Goal: Information Seeking & Learning: Learn about a topic

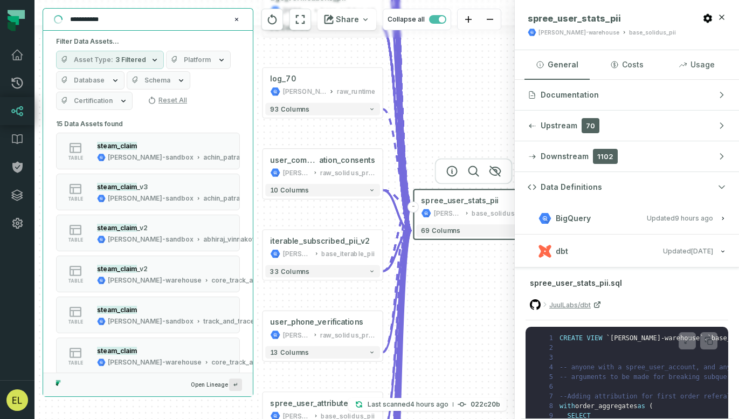
scroll to position [105, 0]
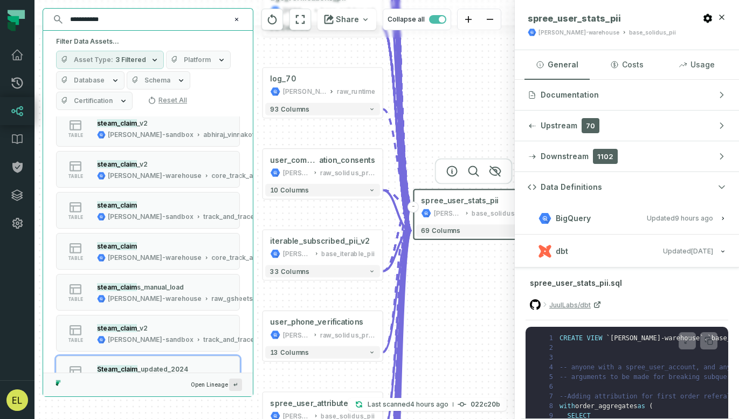
click at [238, 19] on icon "Clear search query" at bounding box center [236, 19] width 6 height 6
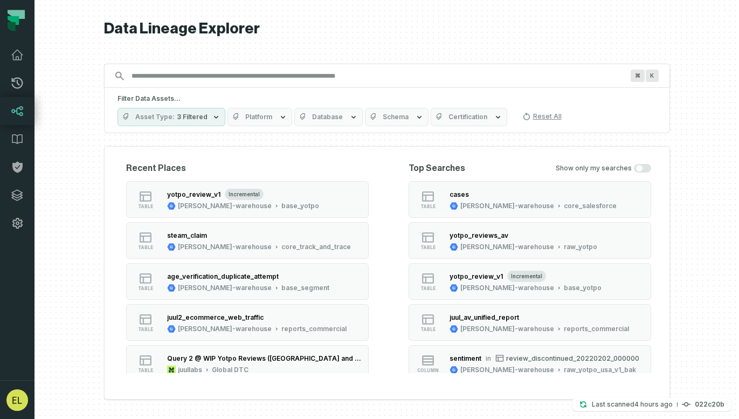
click at [354, 77] on input "Discovery Provider cmdk menu" at bounding box center [377, 75] width 504 height 17
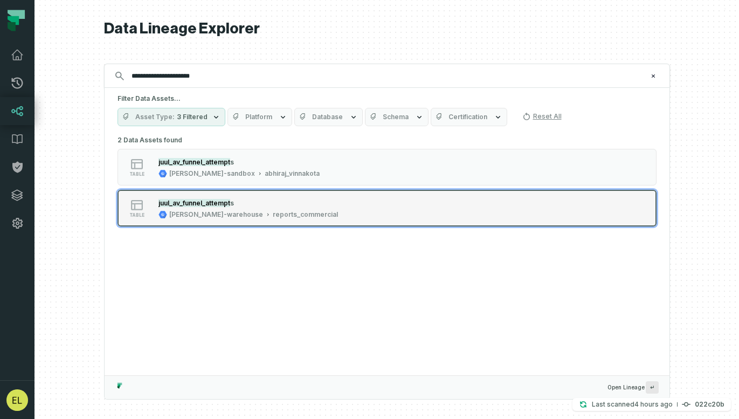
type input "**********"
click at [301, 213] on div "table juul_av_funnel_attempt s [PERSON_NAME]-warehouse reports_commercial" at bounding box center [254, 208] width 269 height 22
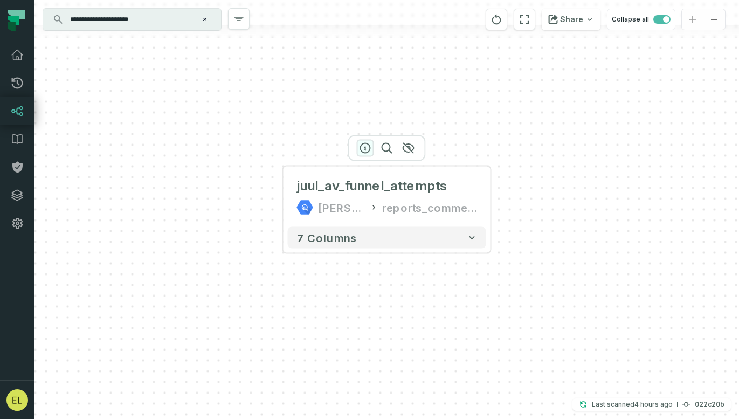
click at [370, 150] on icon "button" at bounding box center [365, 148] width 13 height 13
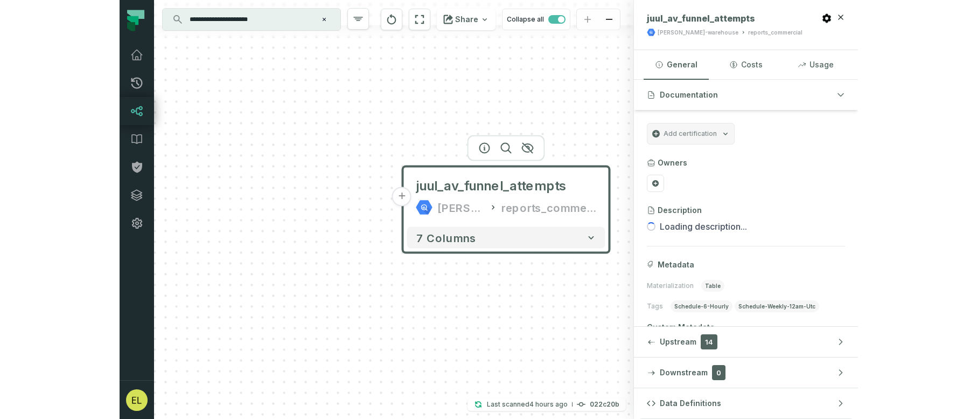
scroll to position [45, 0]
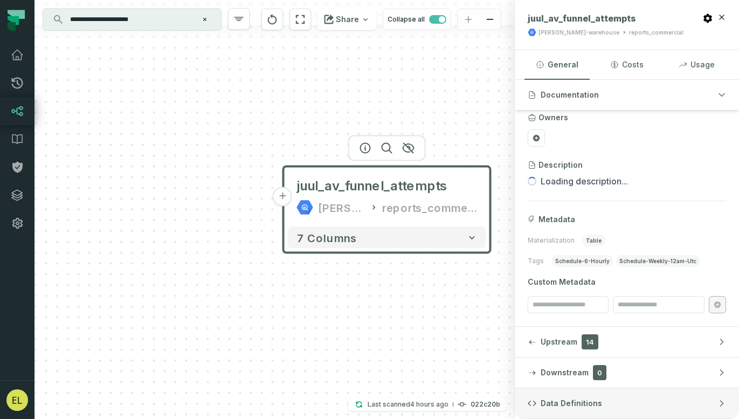
click at [549, 406] on span "Data Definitions" at bounding box center [570, 403] width 61 height 11
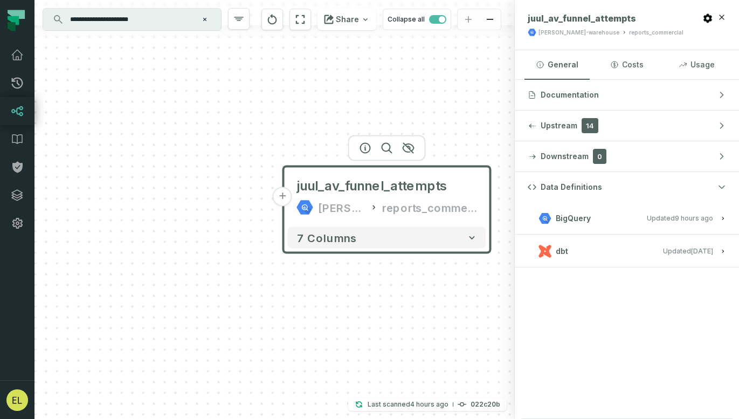
click at [474, 130] on div "+ juul_av_funnel_attempts [PERSON_NAME]-warehouse reports_commercial 7 columns" at bounding box center [274, 209] width 480 height 419
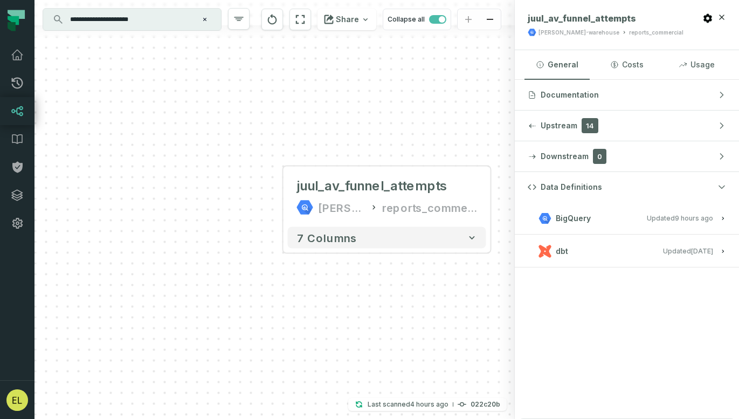
click at [154, 17] on input "**********" at bounding box center [131, 19] width 135 height 17
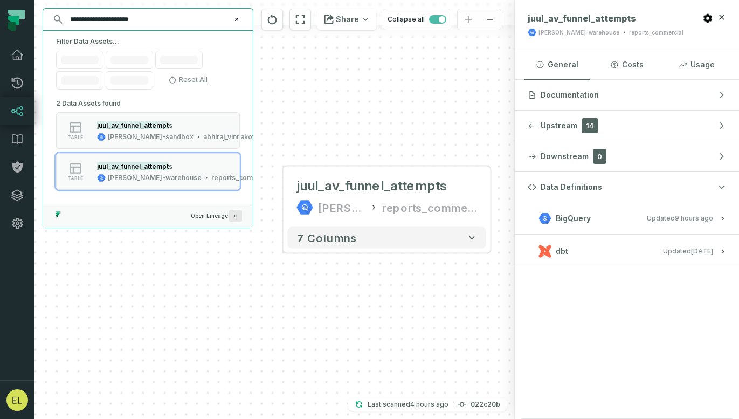
drag, startPoint x: 154, startPoint y: 20, endPoint x: 117, endPoint y: 22, distance: 37.2
click at [117, 22] on input "**********" at bounding box center [147, 19] width 167 height 17
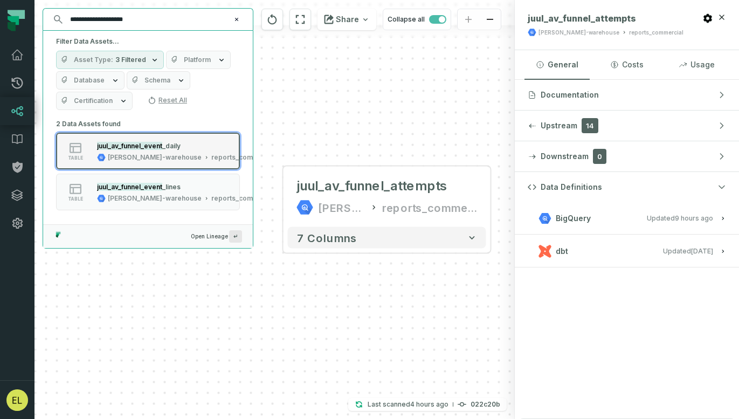
type input "**********"
click at [197, 151] on div "juul_av_funnel_event _daily [PERSON_NAME]-warehouse reports_commercial" at bounding box center [187, 151] width 188 height 22
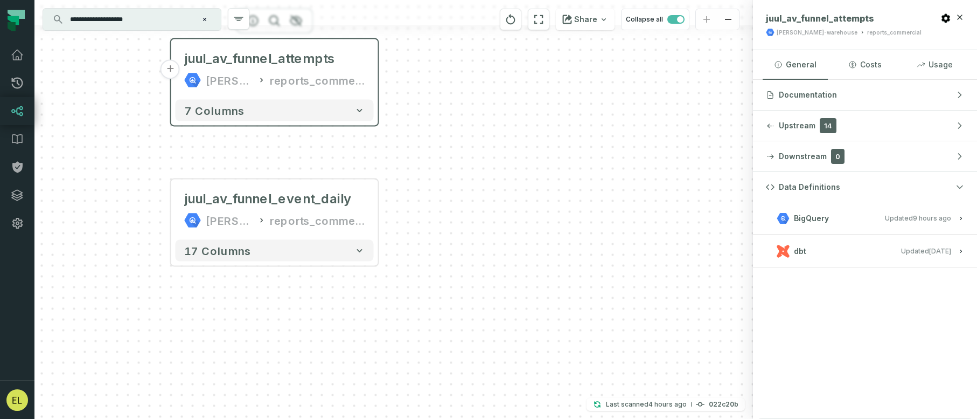
click at [305, 89] on div "juul_av_funnel_attempts [PERSON_NAME]-warehouse reports_commercial" at bounding box center [275, 70] width 198 height 52
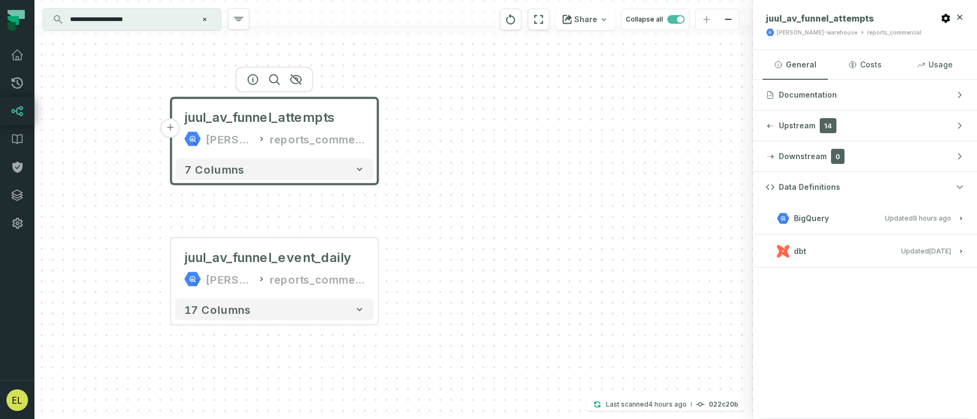
drag, startPoint x: 478, startPoint y: 181, endPoint x: 478, endPoint y: 268, distance: 87.3
click at [478, 268] on div "+ juul_av_funnel_attempts [PERSON_NAME]-warehouse reports_commercial 7 columns …" at bounding box center [393, 209] width 719 height 419
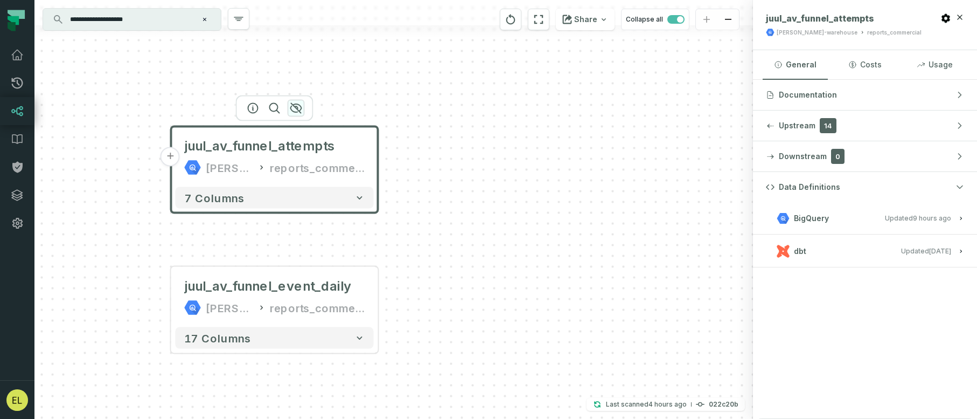
click at [298, 102] on icon "button" at bounding box center [296, 108] width 13 height 13
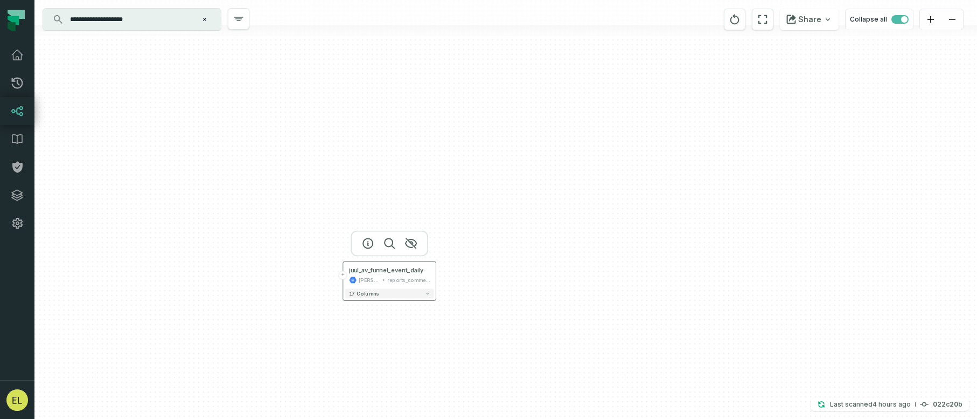
click at [396, 278] on div "reports_commercial" at bounding box center [408, 280] width 43 height 8
click at [342, 274] on button "+" at bounding box center [343, 275] width 9 height 9
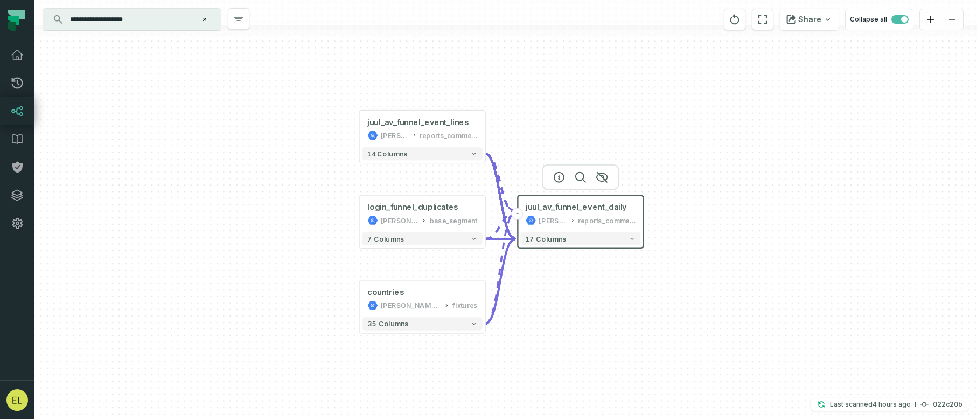
drag, startPoint x: 706, startPoint y: 377, endPoint x: 629, endPoint y: 322, distance: 94.3
click at [629, 322] on div "+ juul_av_funnel_event_lines [PERSON_NAME]-warehouse reports_commercial + 14 co…" at bounding box center [505, 209] width 943 height 419
click at [418, 93] on div "+ juul_av_funnel_event_lines [PERSON_NAME]-warehouse reports_commercial + 14 co…" at bounding box center [505, 209] width 943 height 419
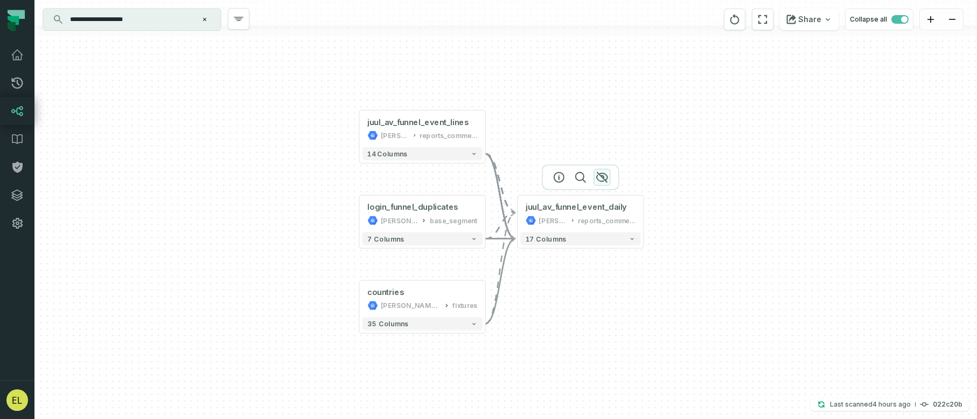
click at [604, 179] on icon "button" at bounding box center [602, 177] width 13 height 13
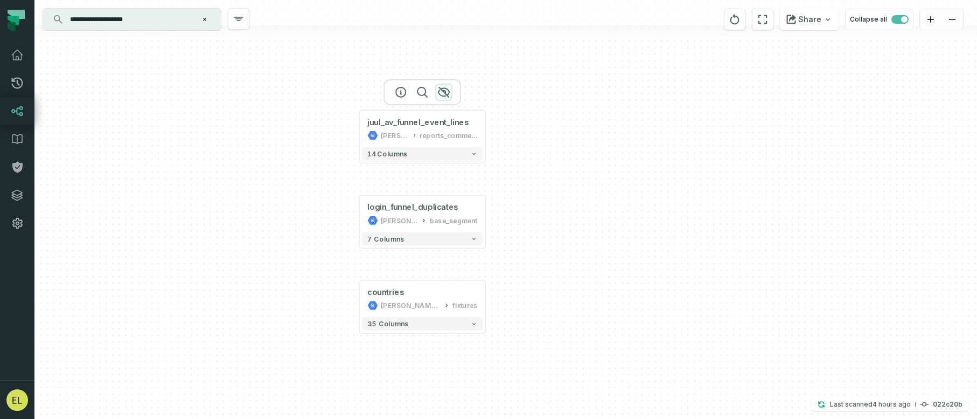
click at [445, 90] on icon "button" at bounding box center [444, 92] width 11 height 10
click at [447, 179] on icon "button" at bounding box center [444, 177] width 11 height 10
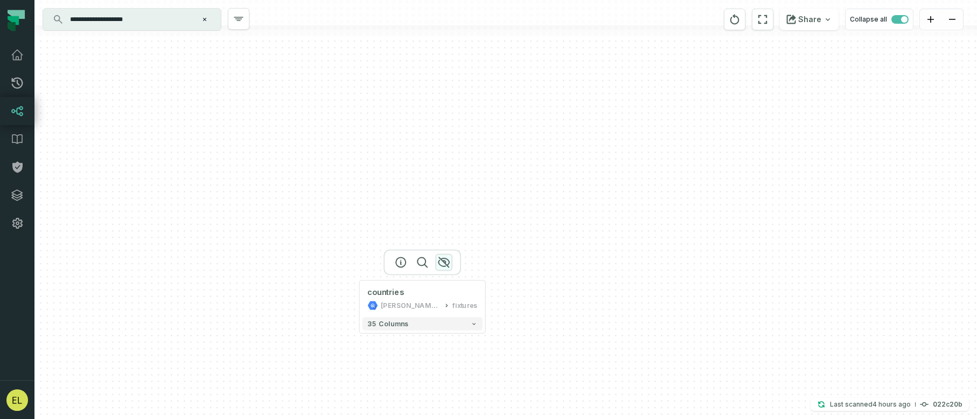
click at [446, 262] on icon "button" at bounding box center [444, 262] width 11 height 10
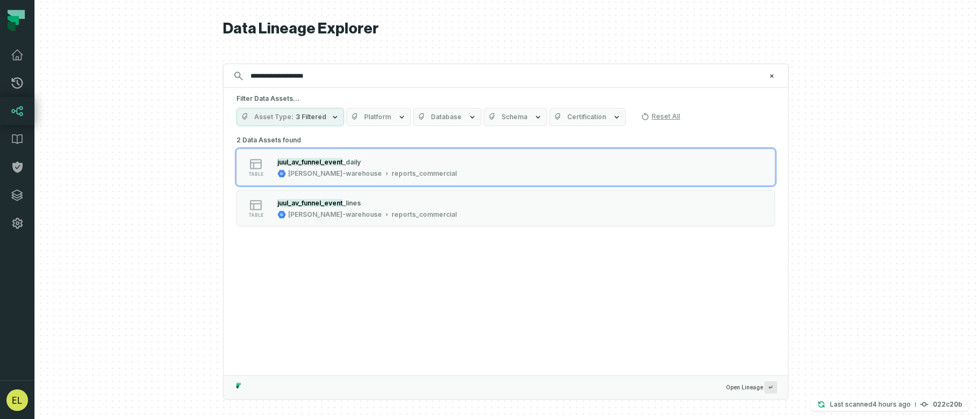
click at [360, 80] on input "**********" at bounding box center [505, 75] width 522 height 17
type input "**********"
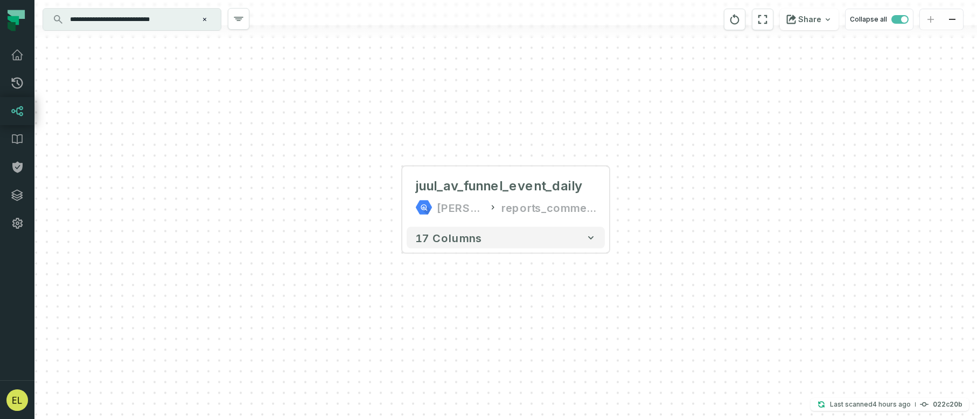
click at [179, 24] on input "**********" at bounding box center [131, 19] width 135 height 17
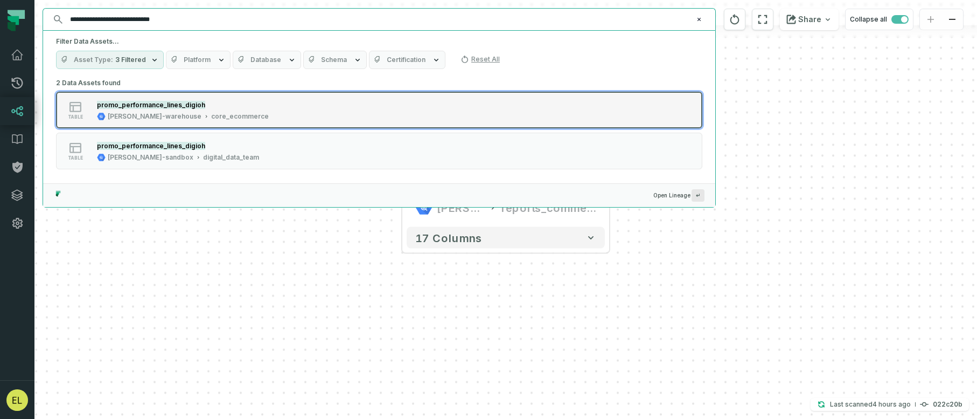
click at [243, 109] on div "table promo_performance_lines_digioh [PERSON_NAME]-warehouse core_ecommerce" at bounding box center [192, 110] width 269 height 22
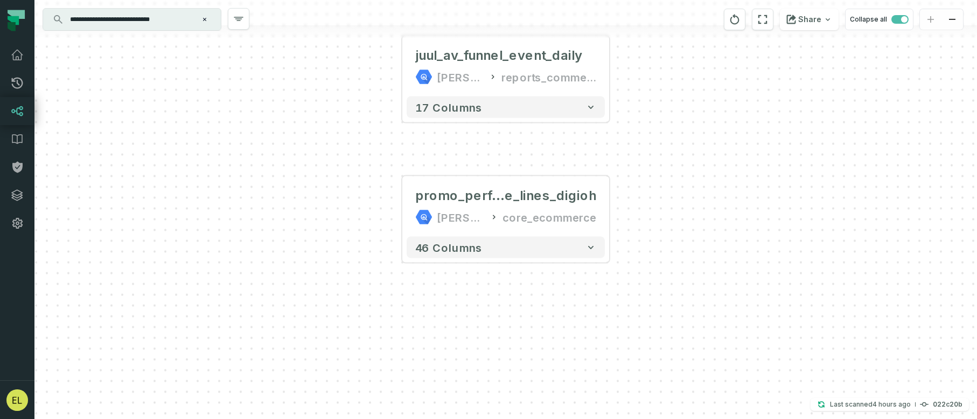
drag, startPoint x: 643, startPoint y: 93, endPoint x: 641, endPoint y: 126, distance: 32.4
click at [641, 126] on div "+ juul_av_funnel_event_daily [PERSON_NAME]-warehouse reports_commercial 17 colu…" at bounding box center [505, 209] width 943 height 419
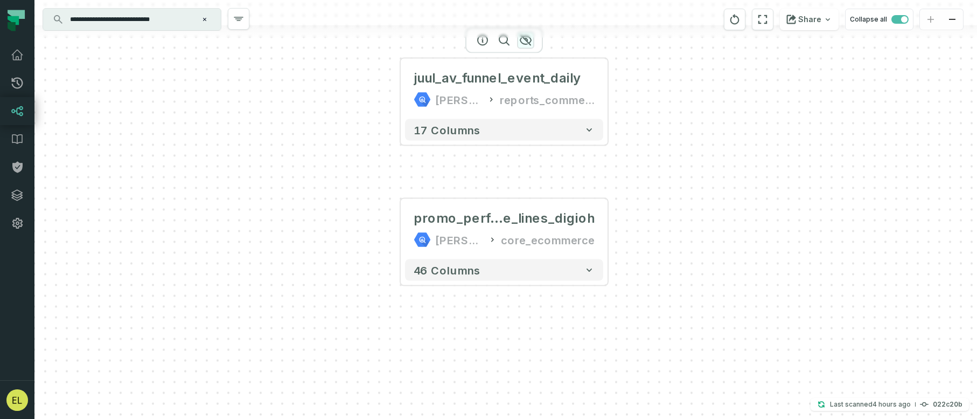
click at [529, 41] on icon "button" at bounding box center [525, 40] width 13 height 13
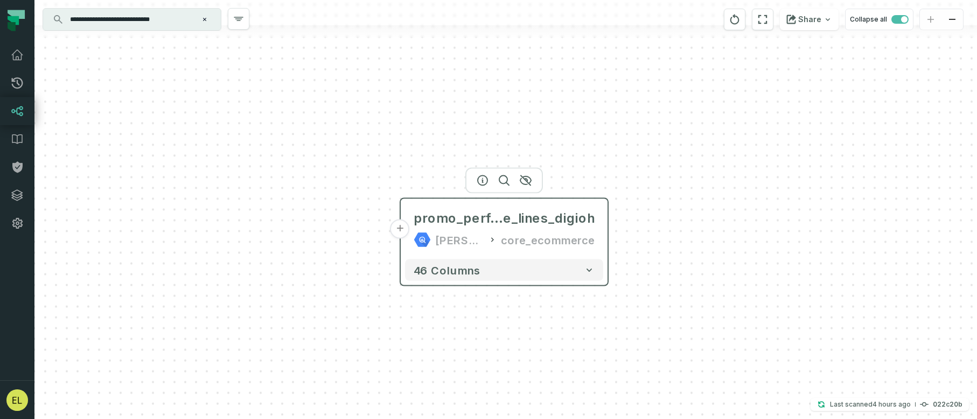
click at [406, 231] on button "+" at bounding box center [400, 228] width 19 height 19
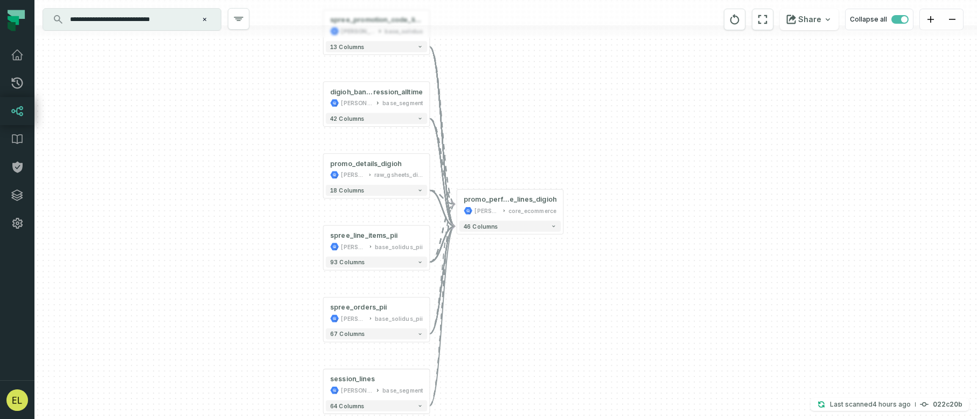
drag, startPoint x: 612, startPoint y: 370, endPoint x: 482, endPoint y: 345, distance: 132.7
click at [482, 345] on div "+ spree_promotion_code_lines [PERSON_NAME]-warehouse base_solidus + 13 columns …" at bounding box center [505, 209] width 943 height 419
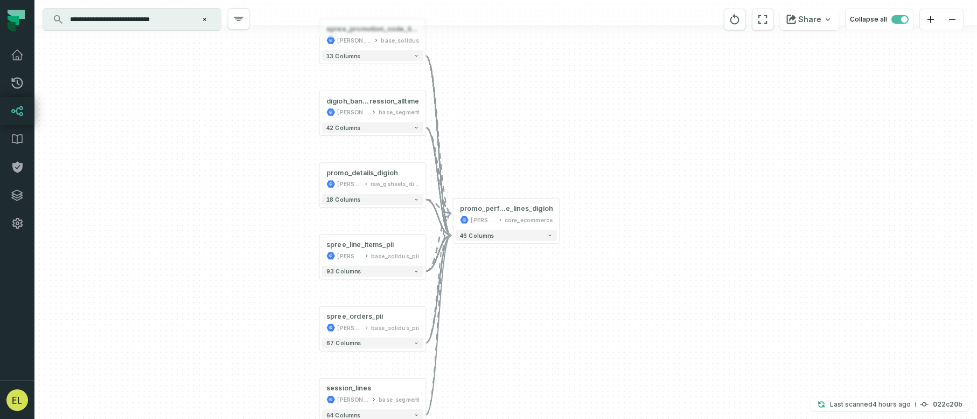
click at [209, 20] on button "Clear search query" at bounding box center [204, 19] width 11 height 11
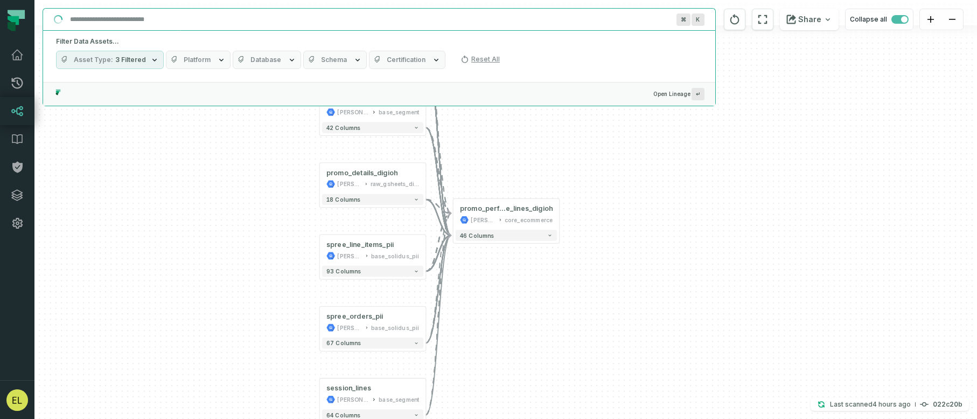
click at [177, 20] on input "Discovery Provider cmdk menu" at bounding box center [370, 19] width 612 height 17
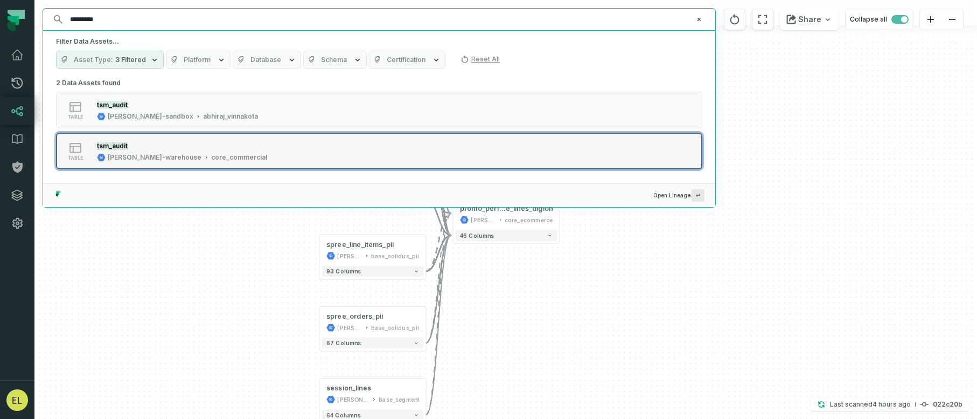
type input "*********"
click at [285, 150] on div "table tsm_audit [PERSON_NAME]-warehouse core_commercial" at bounding box center [192, 151] width 269 height 22
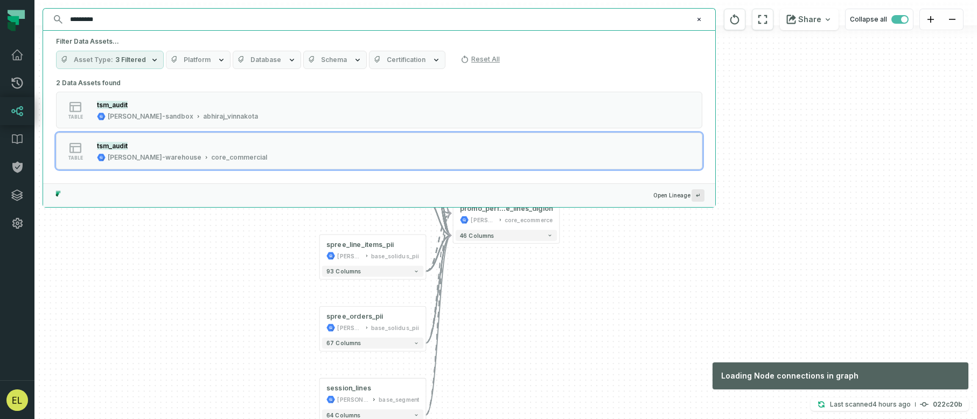
click at [558, 290] on div "+ spree_promotion_code_lines [PERSON_NAME]-warehouse base_solidus + 13 columns …" at bounding box center [505, 209] width 943 height 419
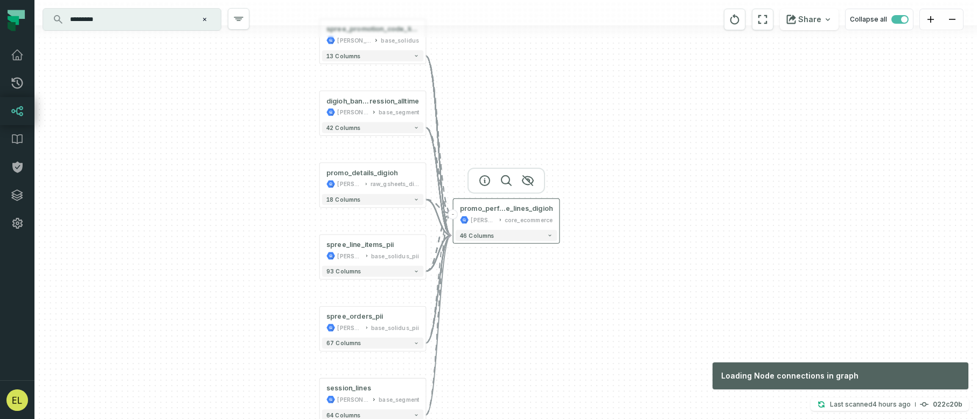
click at [454, 218] on button "-" at bounding box center [453, 214] width 10 height 10
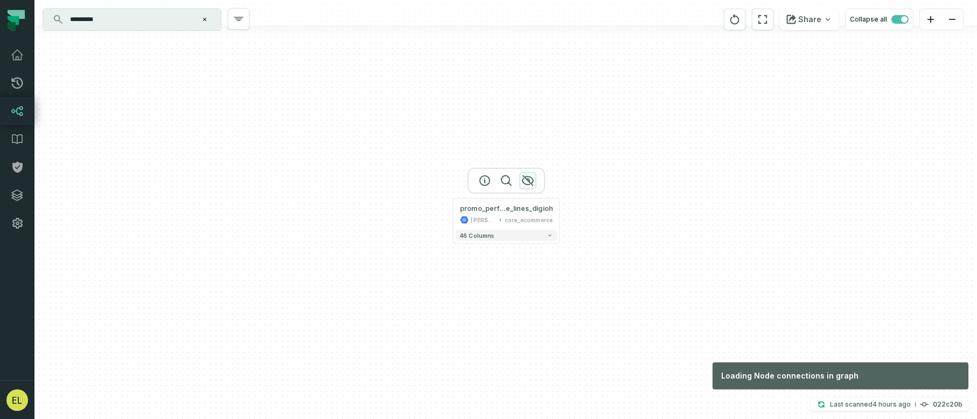
click at [528, 182] on icon "button" at bounding box center [528, 180] width 13 height 13
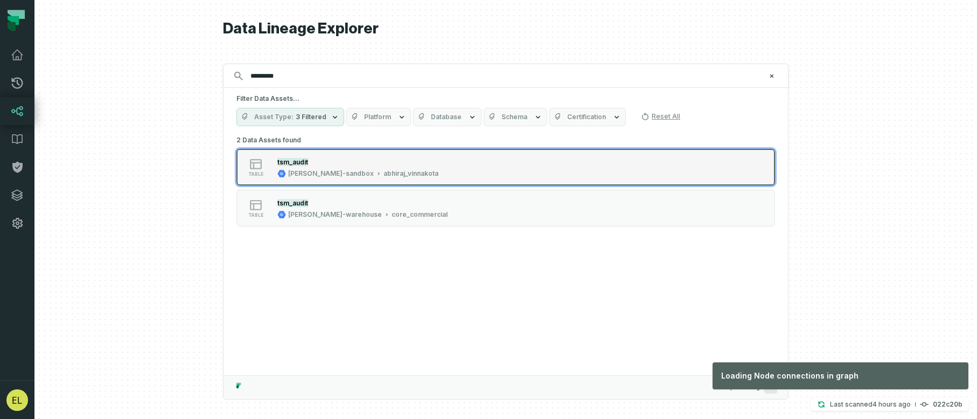
click at [406, 167] on div "table tsm_audit [PERSON_NAME]-sandbox abhiraj_vinnakota" at bounding box center [373, 167] width 269 height 22
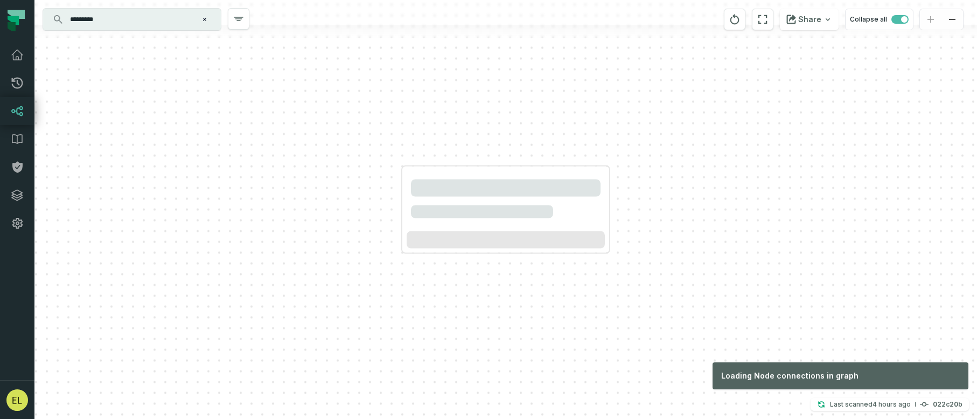
click at [175, 21] on input "*********" at bounding box center [131, 19] width 135 height 17
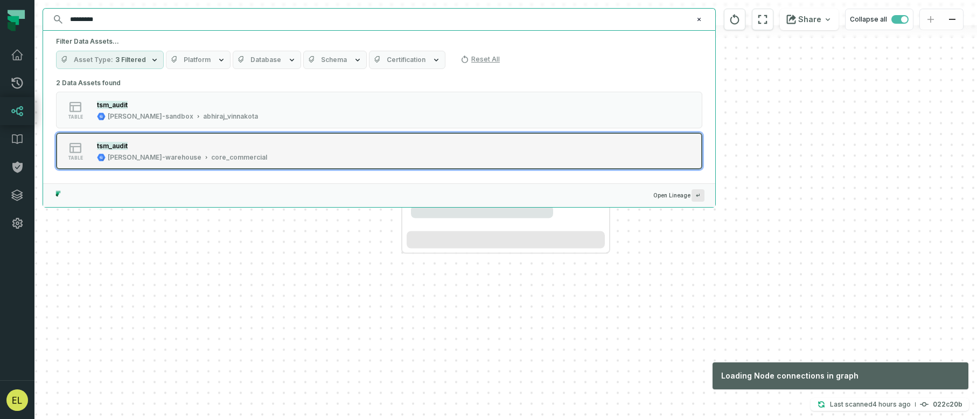
click at [227, 152] on div "table tsm_audit [PERSON_NAME]-warehouse core_commercial" at bounding box center [192, 151] width 269 height 22
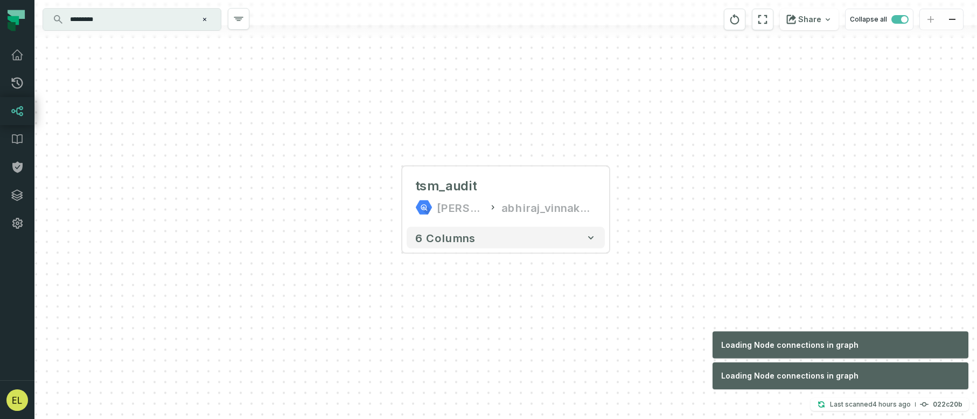
click at [738, 304] on div "tsm_audit [PERSON_NAME]-sandbox abhiraj_vinnakota 6 columns" at bounding box center [505, 209] width 943 height 419
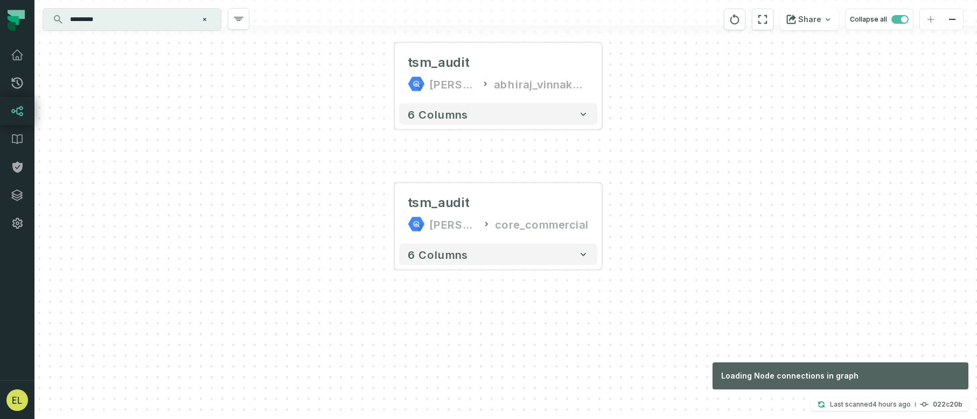
drag, startPoint x: 683, startPoint y: 75, endPoint x: 647, endPoint y: 167, distance: 98.0
click at [647, 167] on div "tsm_audit [PERSON_NAME]-sandbox abhiraj_vinnakota 6 columns + tsm_audit [PERSON…" at bounding box center [505, 209] width 943 height 419
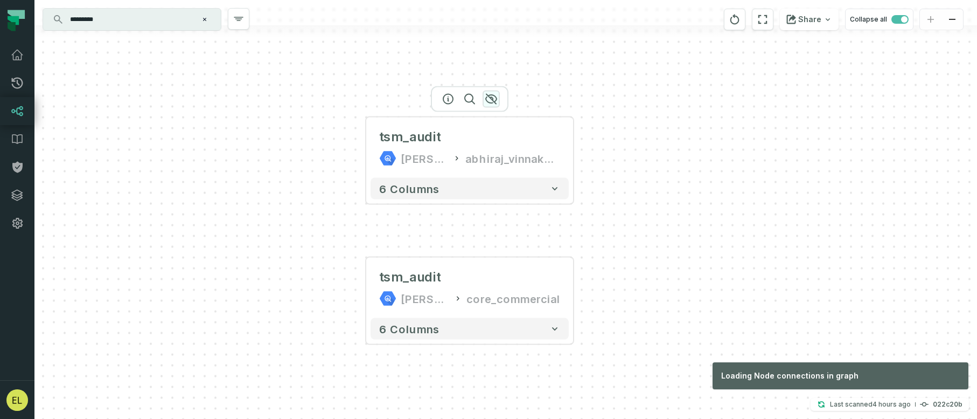
click at [494, 100] on icon "button" at bounding box center [491, 99] width 13 height 13
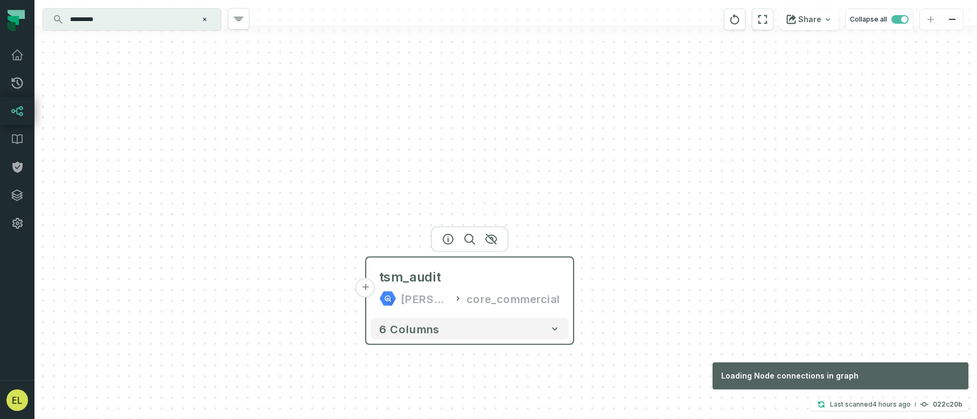
click at [369, 289] on button "+" at bounding box center [365, 287] width 19 height 19
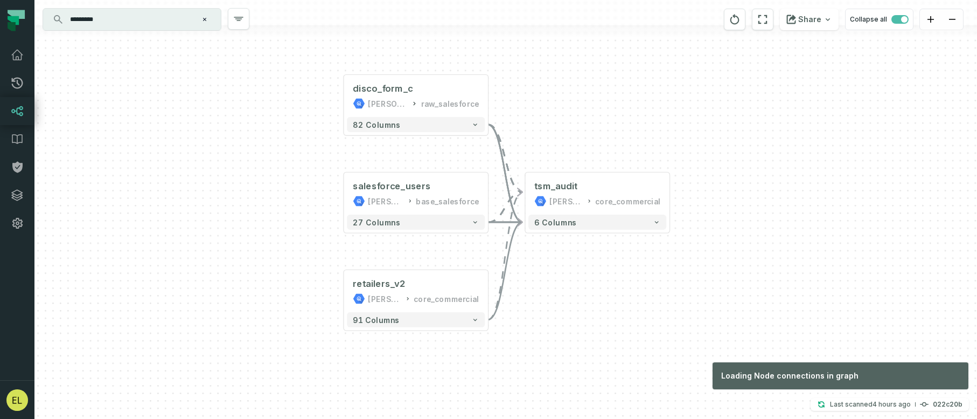
drag, startPoint x: 743, startPoint y: 332, endPoint x: 591, endPoint y: 256, distance: 169.7
click at [591, 256] on div "+ disco_form_c [PERSON_NAME]-warehouse raw_salesforce + 82 columns + salesforce…" at bounding box center [505, 209] width 943 height 419
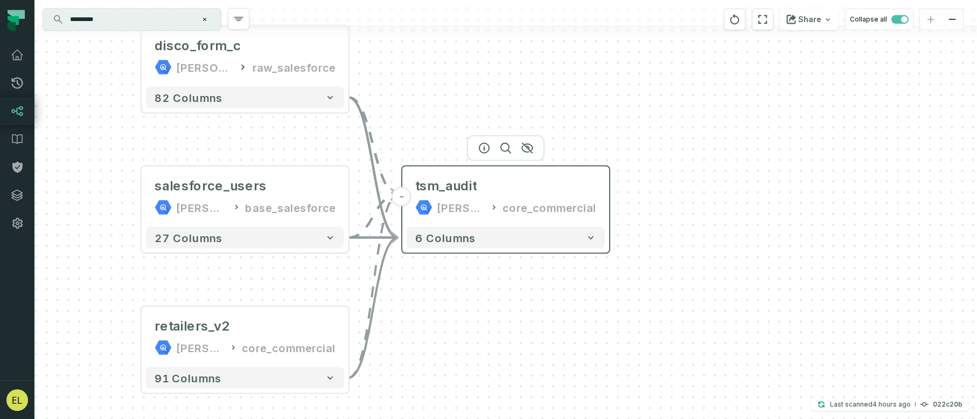
click at [400, 200] on button "-" at bounding box center [401, 196] width 19 height 19
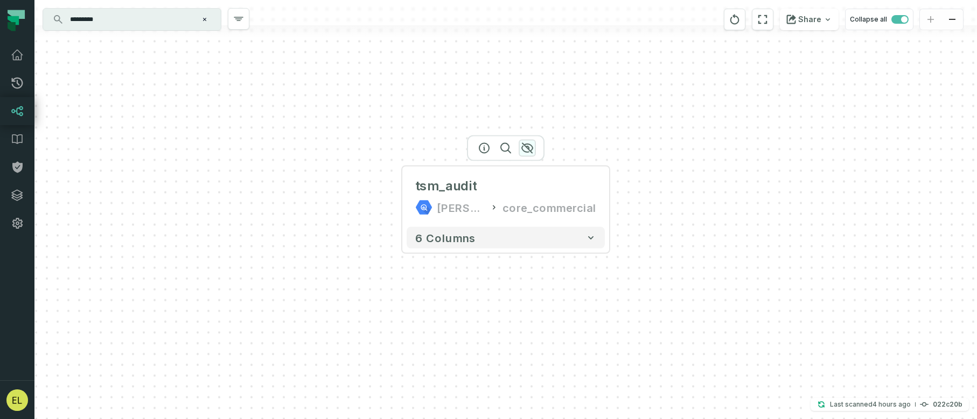
click at [524, 148] on icon "button" at bounding box center [527, 148] width 13 height 13
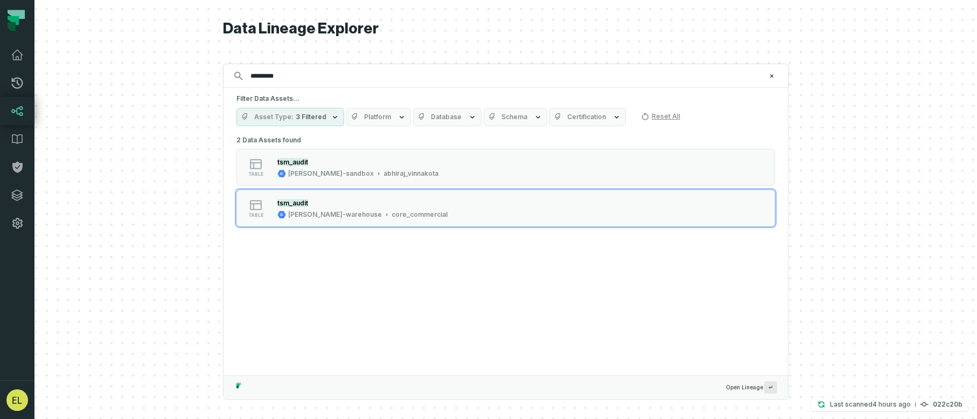
click at [315, 73] on input "*********" at bounding box center [505, 75] width 522 height 17
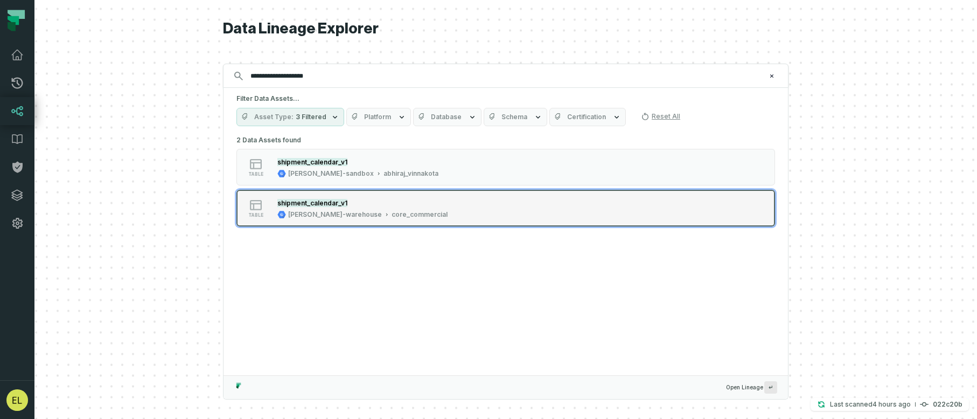
type input "**********"
click at [422, 209] on div "table shipment_calendar_v1 [PERSON_NAME]-warehouse core_commercial" at bounding box center [373, 208] width 269 height 22
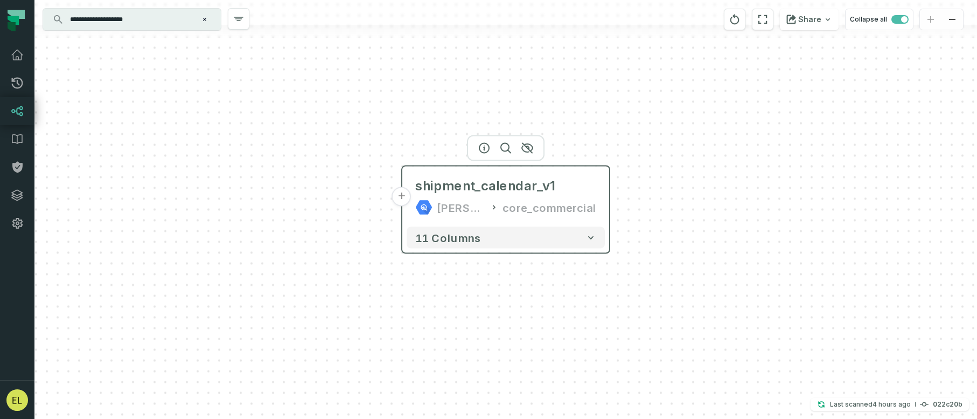
click at [403, 199] on button "+" at bounding box center [401, 196] width 19 height 19
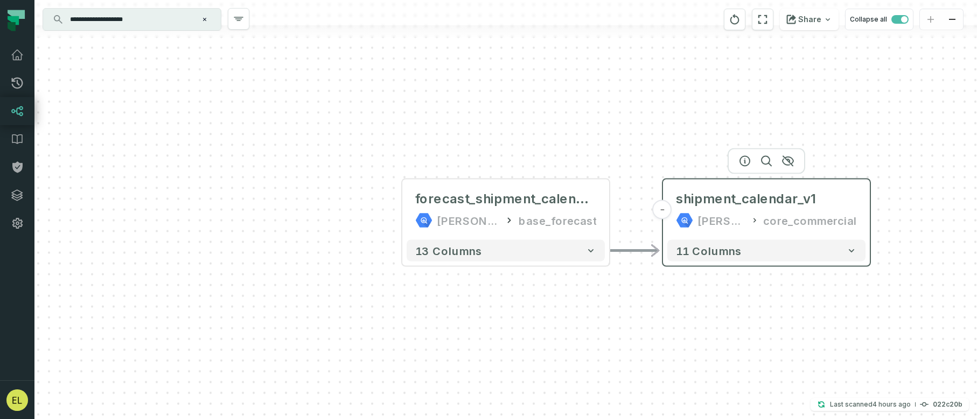
click at [665, 213] on button "-" at bounding box center [662, 209] width 19 height 19
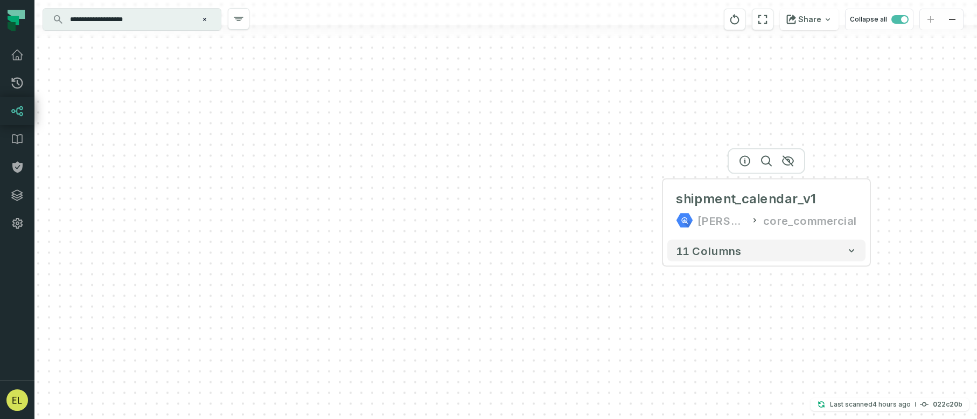
click at [738, 165] on div at bounding box center [767, 161] width 78 height 26
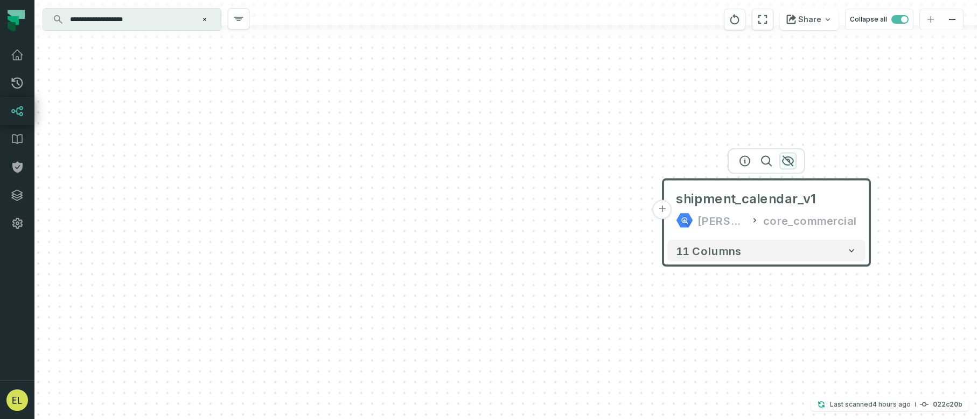
click at [738, 160] on icon "button" at bounding box center [788, 161] width 13 height 13
click at [738, 158] on icon "button" at bounding box center [788, 161] width 13 height 13
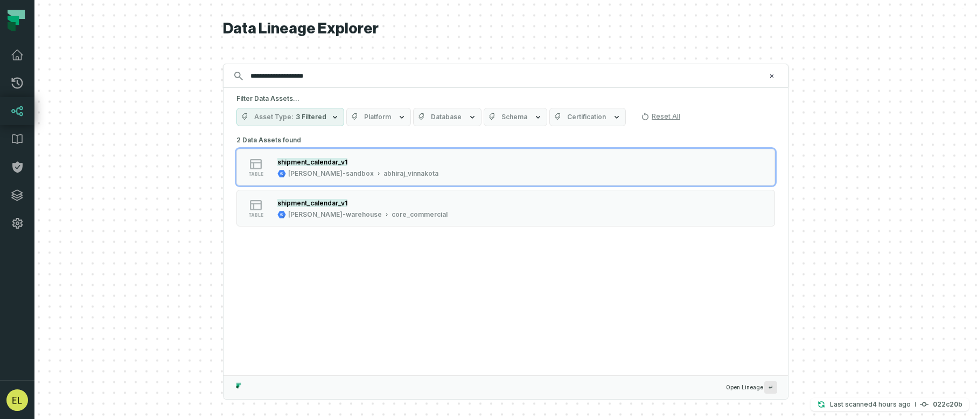
type input "**********"
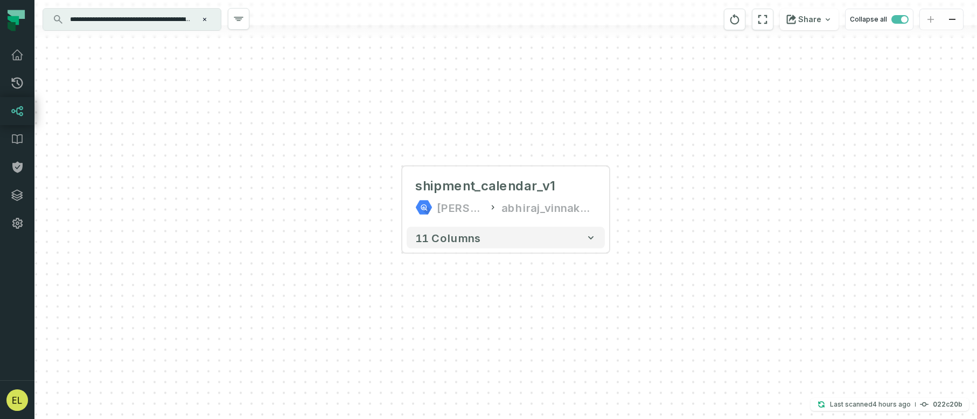
click at [189, 20] on input "**********" at bounding box center [131, 19] width 135 height 17
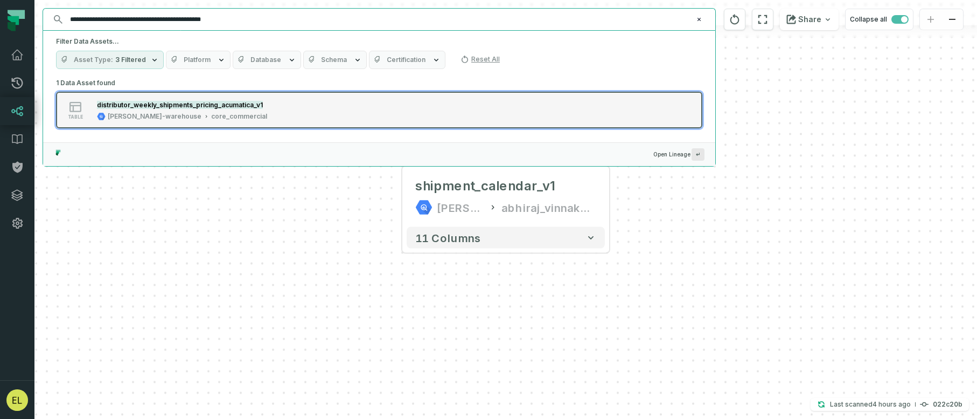
click at [335, 109] on button "table distributor_weekly_shipments_pricing_acumatica_v1 [PERSON_NAME]-warehouse…" at bounding box center [379, 110] width 647 height 37
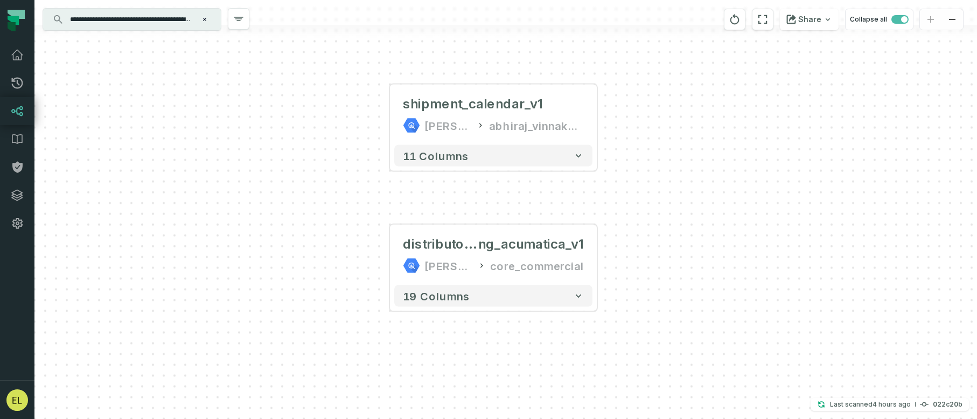
drag, startPoint x: 680, startPoint y: 117, endPoint x: 667, endPoint y: 184, distance: 68.5
click at [667, 184] on div "shipment_calendar_v1 [PERSON_NAME]-sandbox abhiraj_vinnakota 11 columns + distr…" at bounding box center [505, 209] width 943 height 419
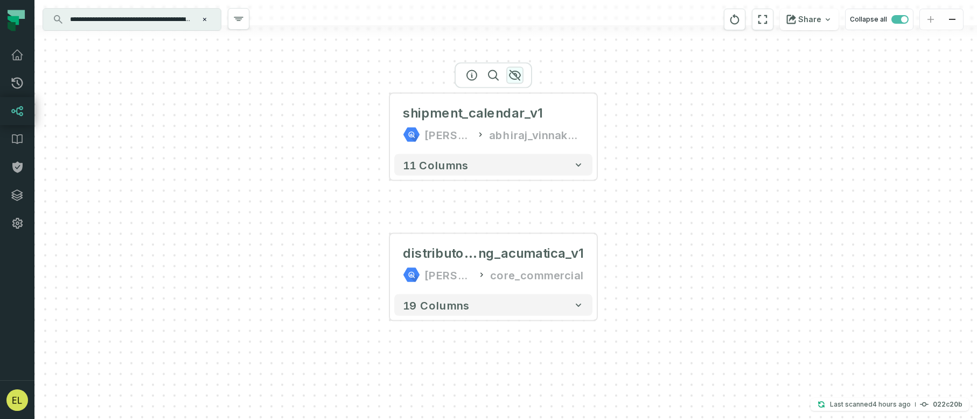
click at [514, 73] on icon "button" at bounding box center [515, 76] width 11 height 10
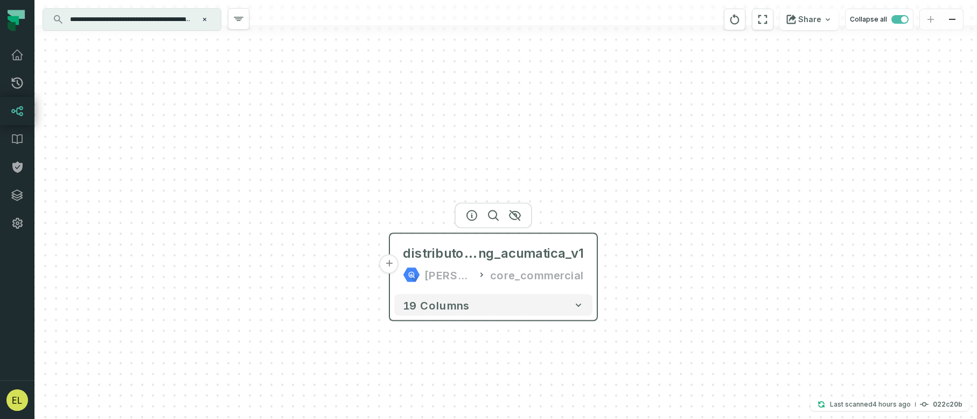
click at [389, 261] on button "+" at bounding box center [389, 263] width 19 height 19
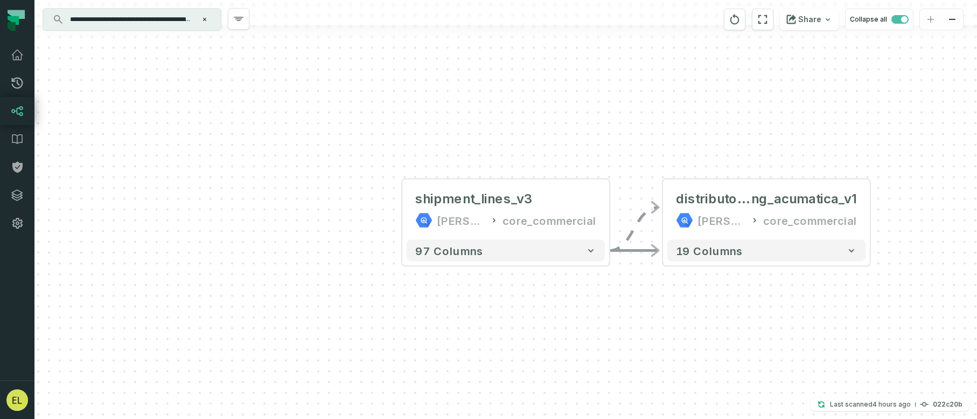
click at [206, 17] on icon "Clear search query" at bounding box center [205, 19] width 6 height 6
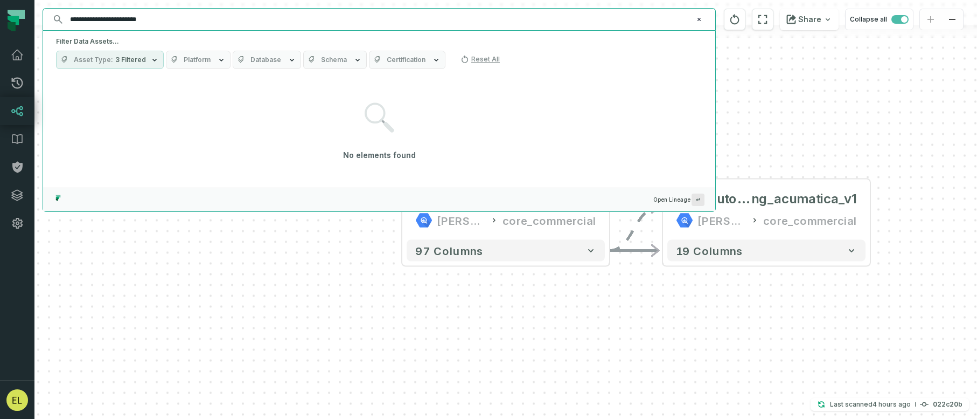
click at [205, 24] on input "**********" at bounding box center [378, 19] width 629 height 17
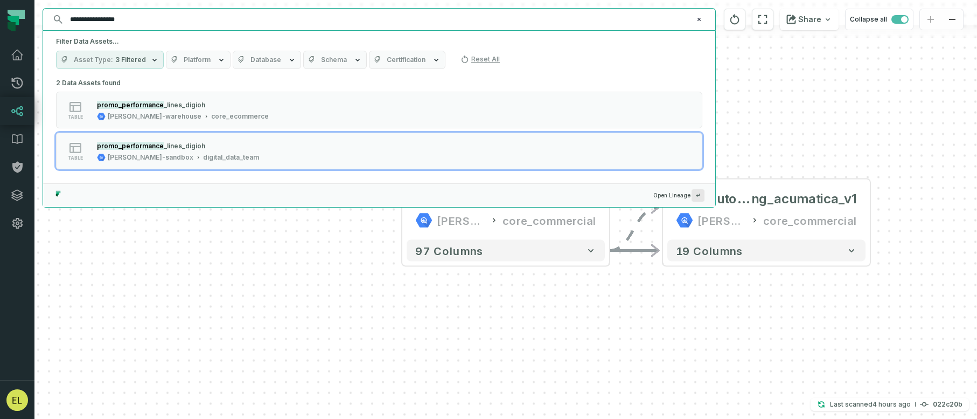
drag, startPoint x: 162, startPoint y: 20, endPoint x: 1, endPoint y: 20, distance: 161.1
click at [1, 20] on body "**********" at bounding box center [488, 209] width 977 height 419
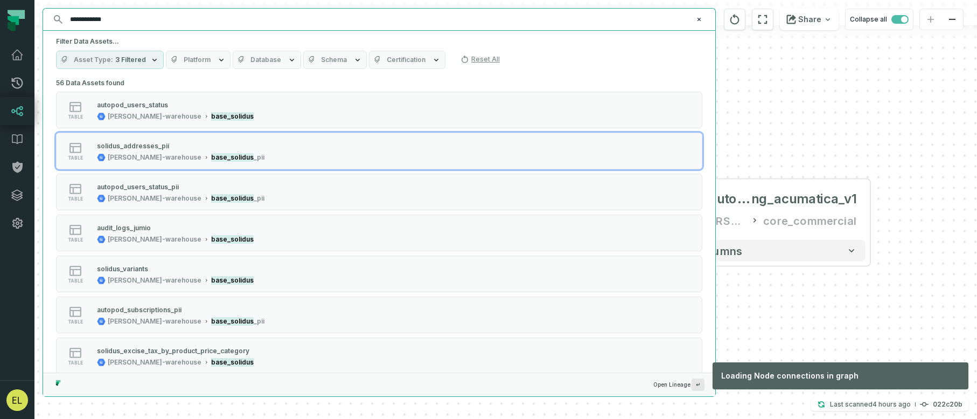
type input "**********"
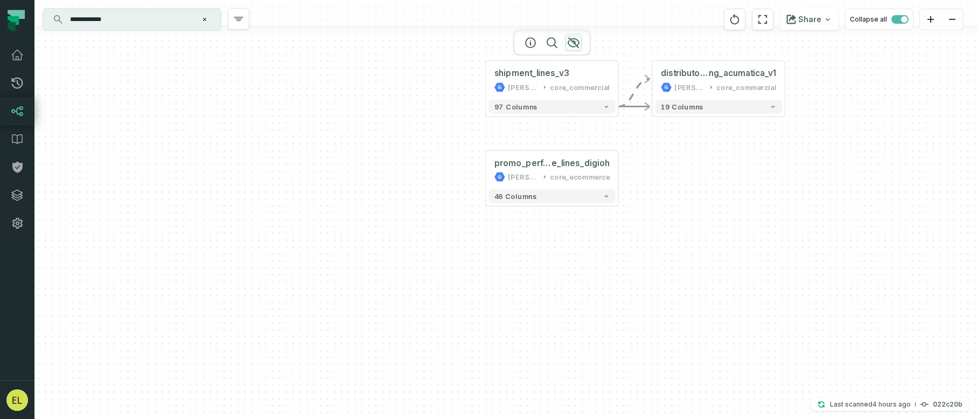
click at [577, 43] on icon "button" at bounding box center [573, 42] width 13 height 13
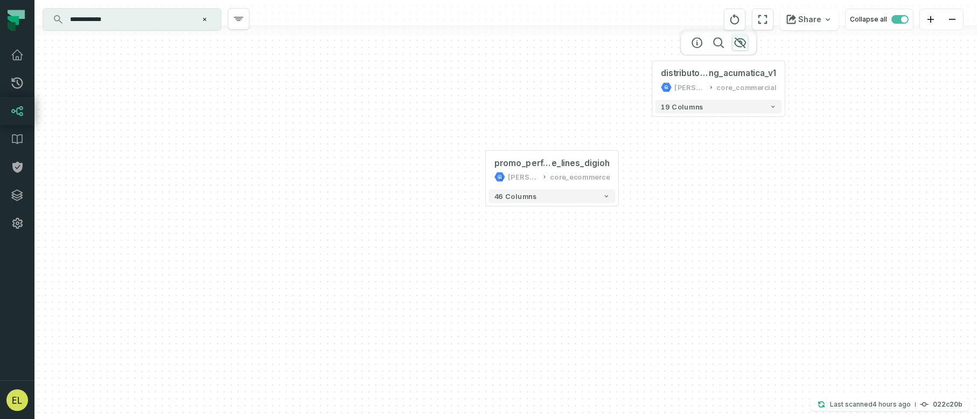
click at [738, 45] on icon "button" at bounding box center [740, 42] width 13 height 13
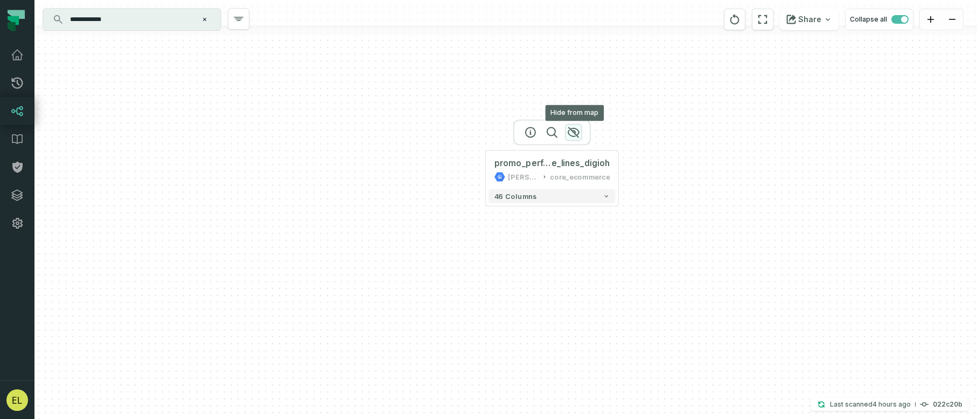
click at [578, 135] on icon "button" at bounding box center [574, 132] width 11 height 10
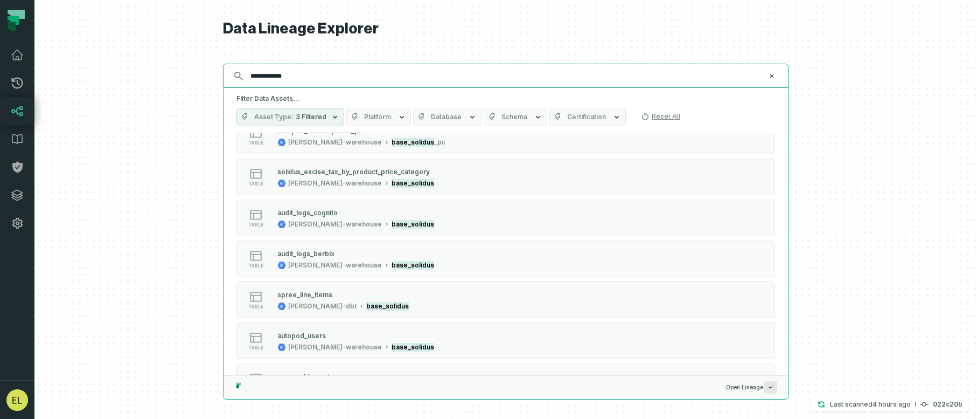
scroll to position [238, 0]
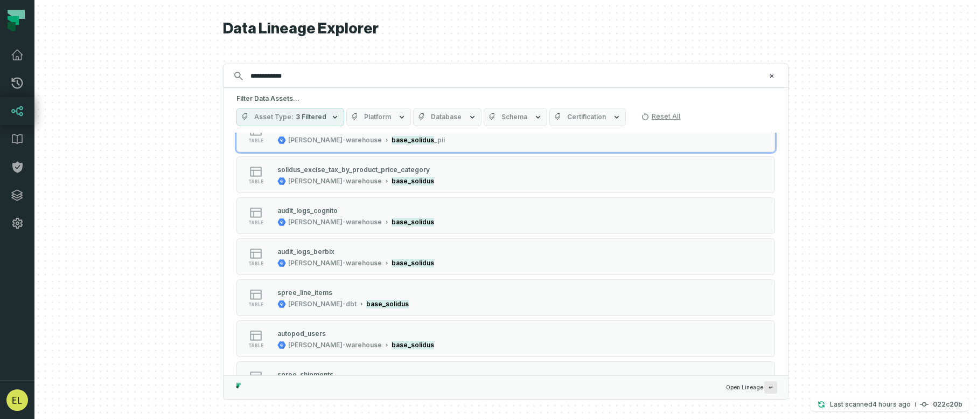
click at [331, 116] on icon "button" at bounding box center [335, 117] width 9 height 9
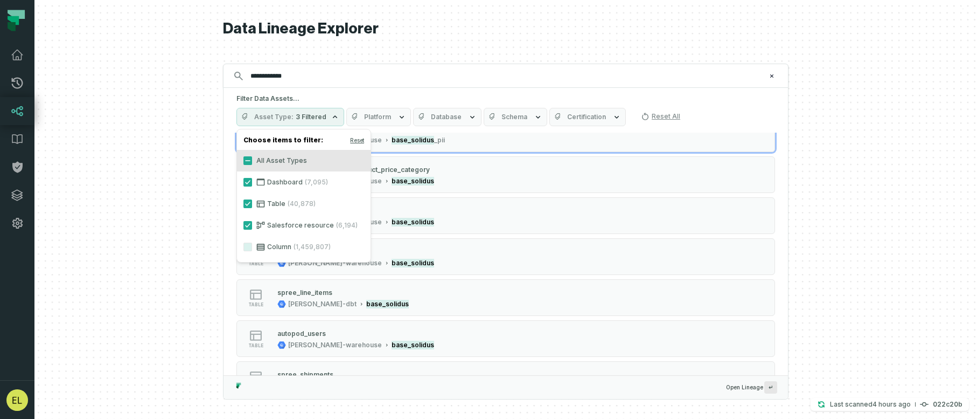
click at [317, 114] on span "3 Filtered" at bounding box center [311, 117] width 31 height 9
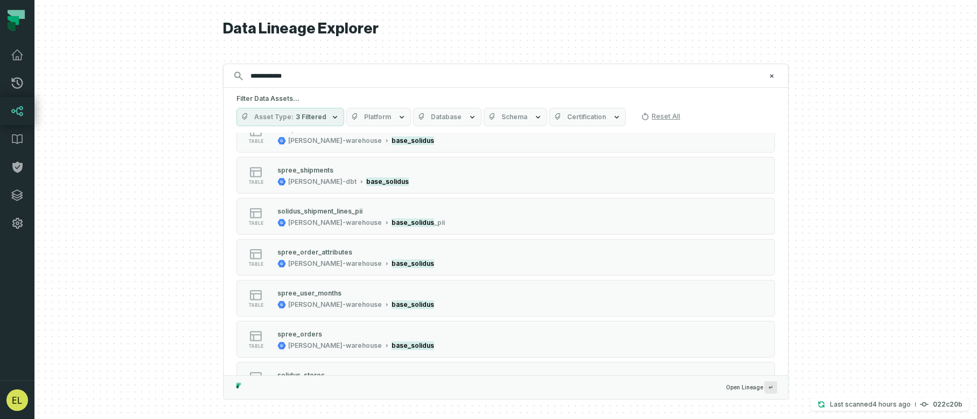
scroll to position [460, 0]
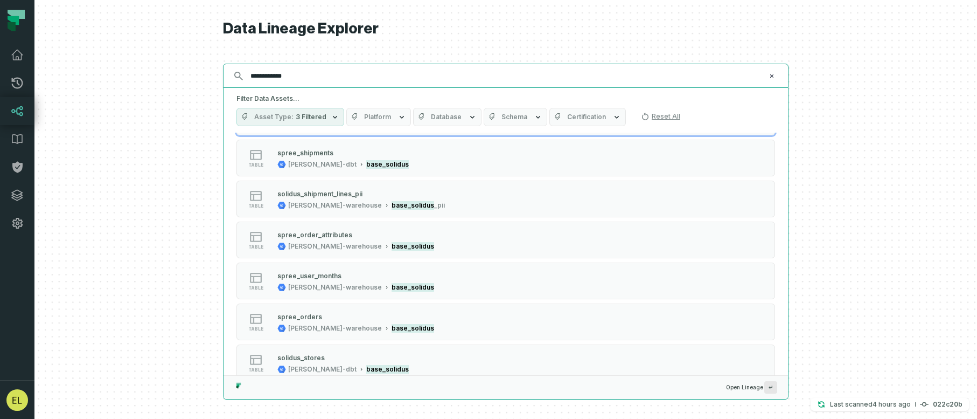
click at [358, 75] on input "**********" at bounding box center [505, 75] width 522 height 17
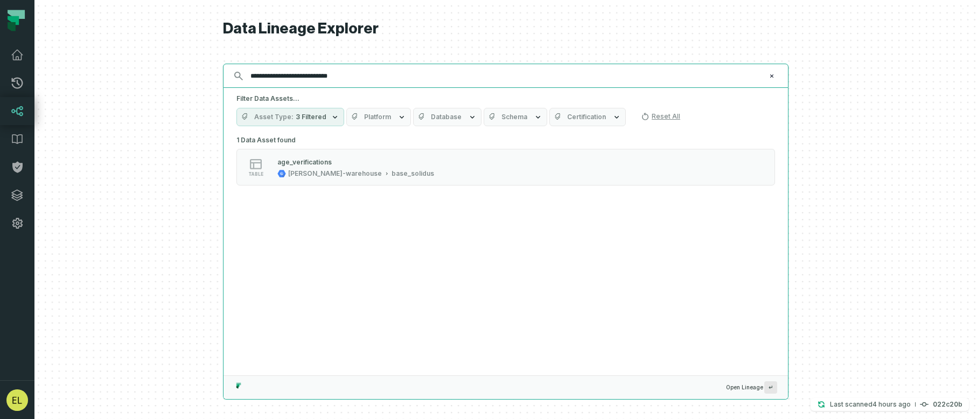
scroll to position [0, 0]
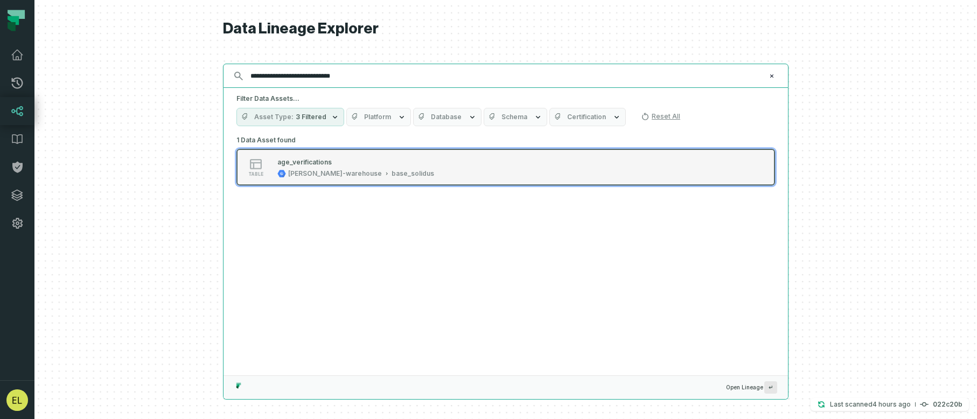
type input "**********"
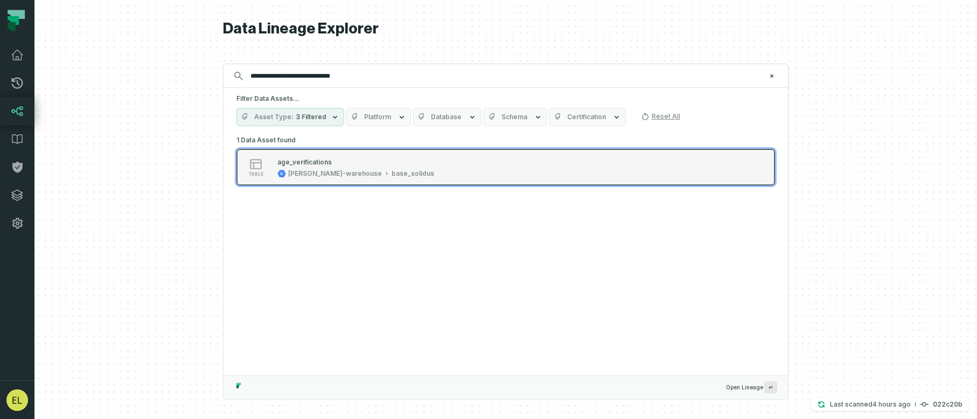
click at [417, 159] on div "table age_verifications [PERSON_NAME]-warehouse base_solidus" at bounding box center [373, 167] width 269 height 22
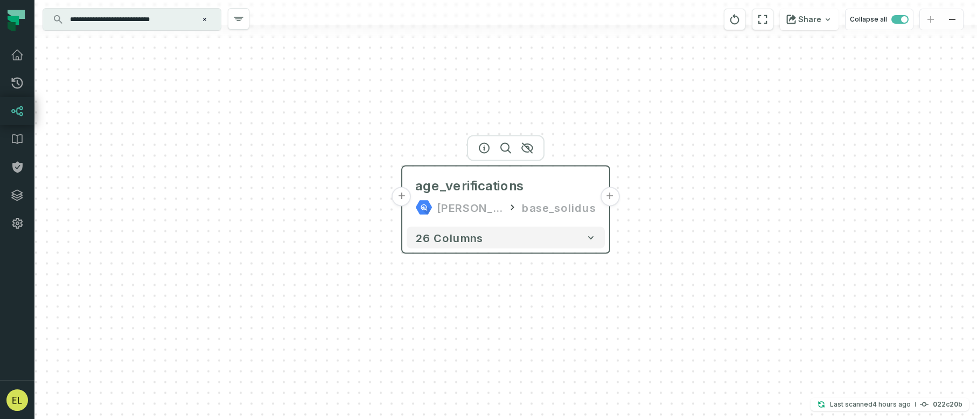
click at [403, 198] on button "+" at bounding box center [401, 196] width 19 height 19
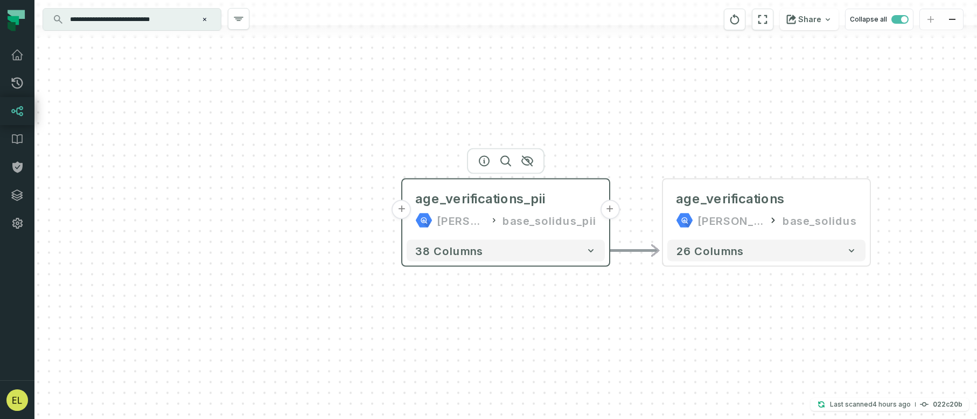
click at [400, 211] on button "+" at bounding box center [401, 209] width 19 height 19
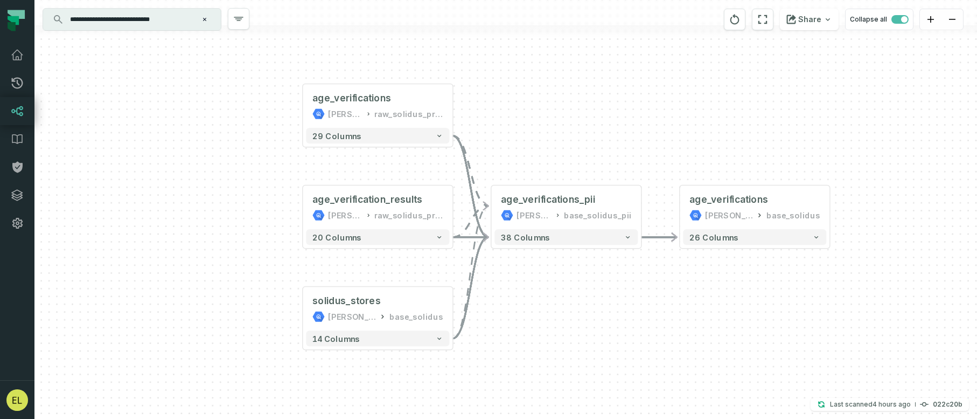
drag, startPoint x: 726, startPoint y: 335, endPoint x: 597, endPoint y: 304, distance: 133.4
click at [597, 304] on div "age_verifications [PERSON_NAME]-warehouse raw_solidus_production_v2_public + 29…" at bounding box center [505, 209] width 943 height 419
click at [302, 308] on button "+" at bounding box center [302, 308] width 14 height 14
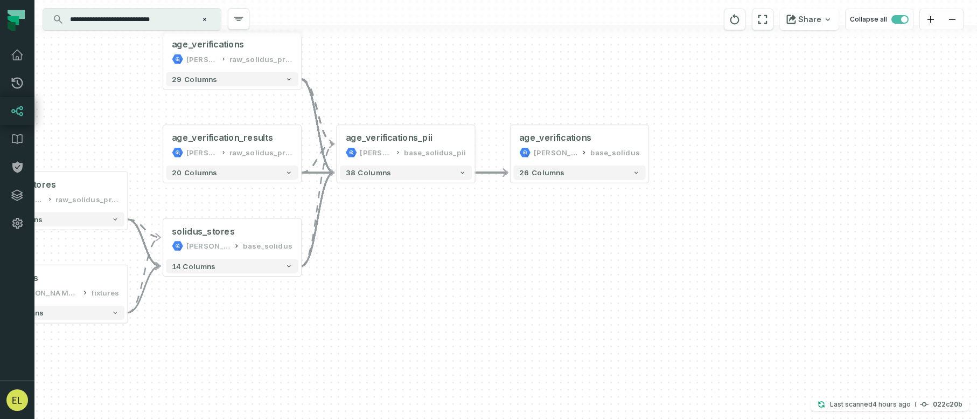
drag, startPoint x: 812, startPoint y: 247, endPoint x: 405, endPoint y: 243, distance: 406.9
click at [405, 243] on div "spree_stores [PERSON_NAME]-warehouse raw_solidus_production_v2_public + 31 colu…" at bounding box center [505, 209] width 943 height 419
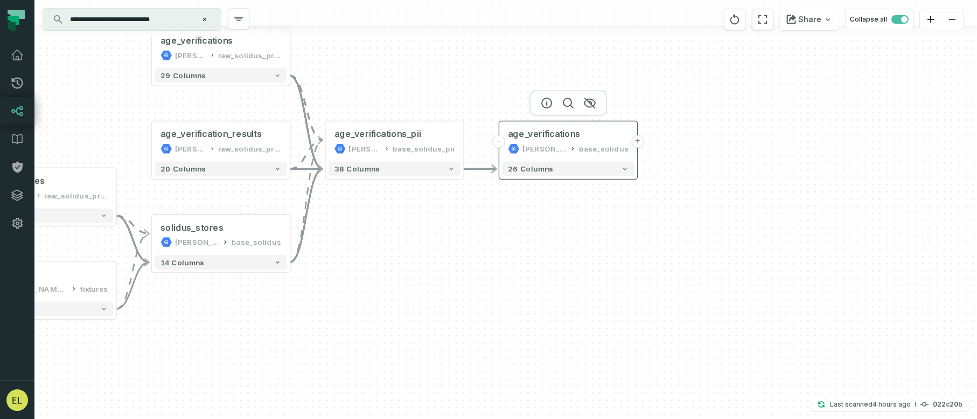
click at [636, 145] on button "+" at bounding box center [638, 141] width 13 height 13
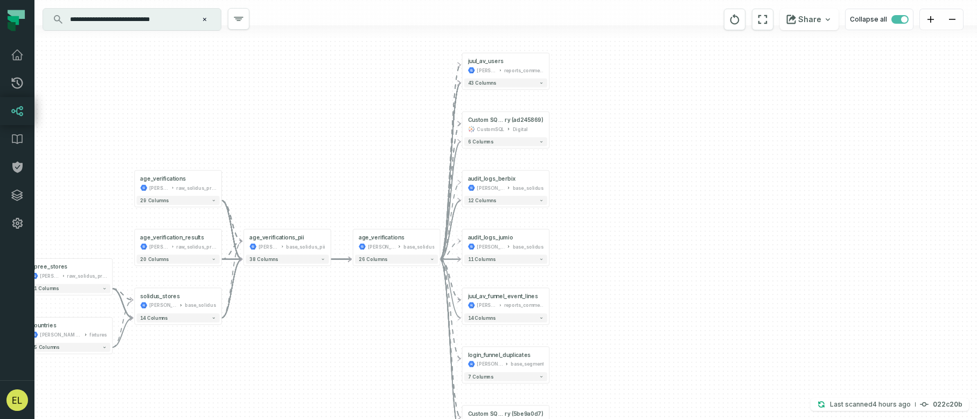
click at [576, 258] on div "+ juul_av_users [PERSON_NAME]-warehouse reports_commercial + 43 columns + Custo…" at bounding box center [505, 209] width 943 height 419
click at [551, 66] on button "+" at bounding box center [549, 65] width 8 height 8
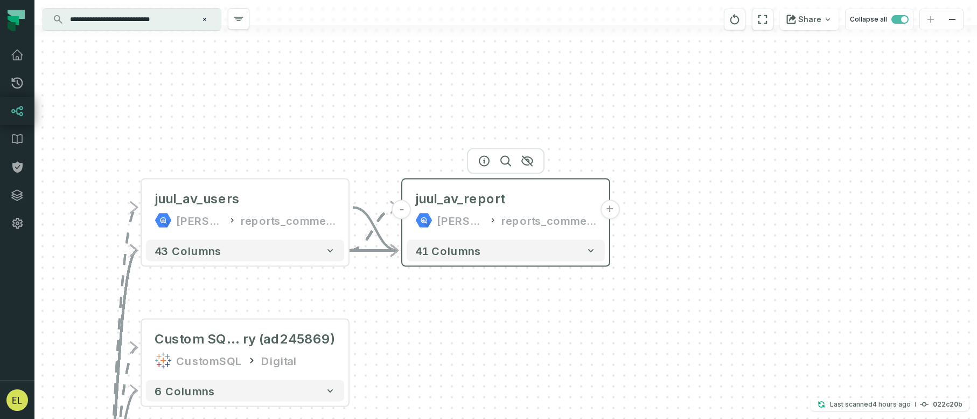
click at [610, 208] on button "+" at bounding box center [609, 209] width 19 height 19
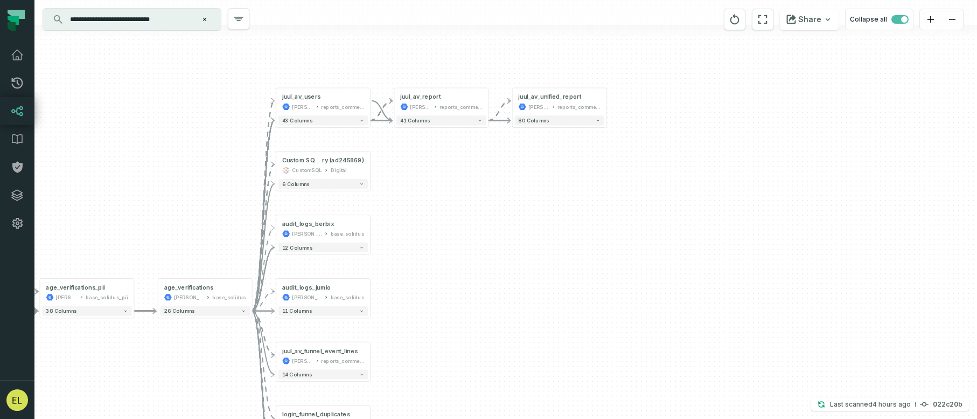
drag, startPoint x: 647, startPoint y: 344, endPoint x: 625, endPoint y: 176, distance: 169.6
click at [625, 176] on div "+ juul_av_unified_report [PERSON_NAME]-warehouse reports_commercial + 80 column…" at bounding box center [505, 209] width 943 height 419
click at [206, 20] on icon "Clear search query" at bounding box center [204, 19] width 3 height 3
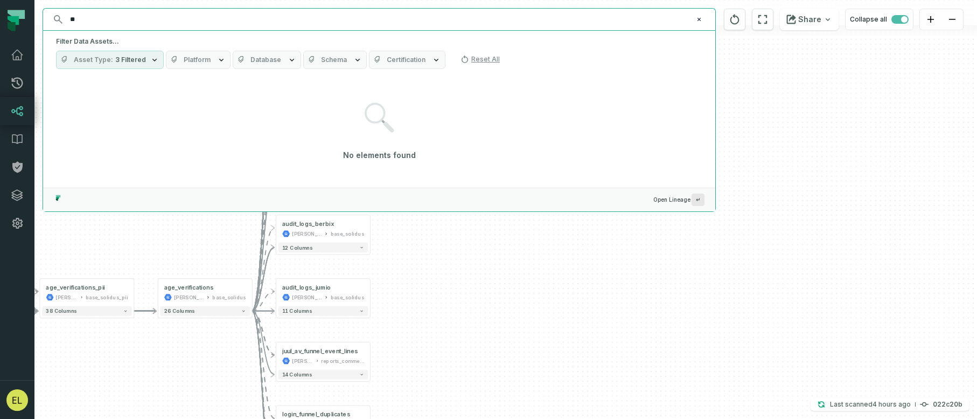
type input "*"
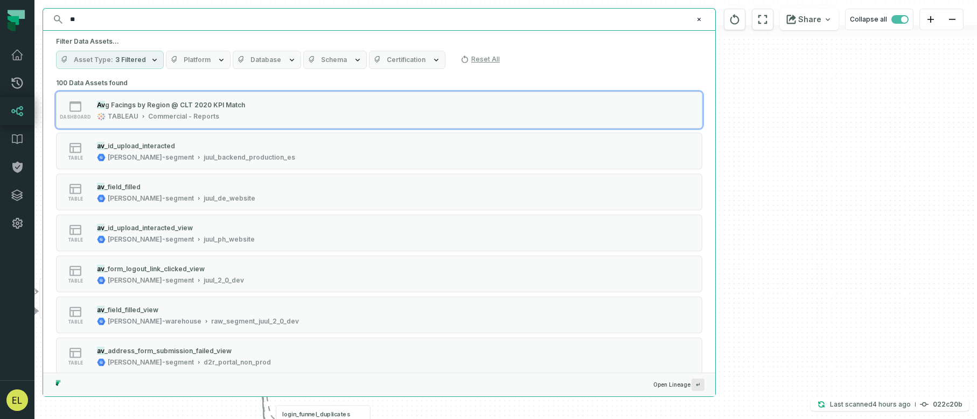
type input "**"
click at [141, 56] on span "3 Filtered" at bounding box center [130, 60] width 31 height 9
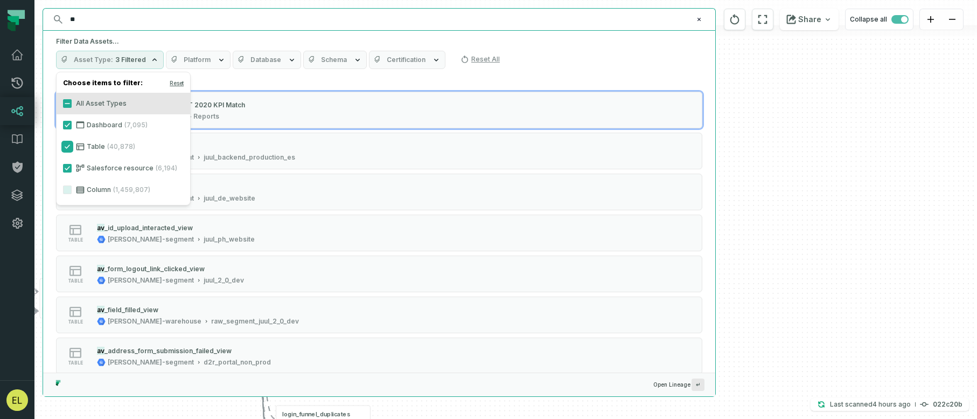
click at [66, 146] on button "Table (40,878)" at bounding box center [67, 146] width 9 height 9
click at [67, 168] on button "Salesforce resource (6,194)" at bounding box center [67, 168] width 9 height 9
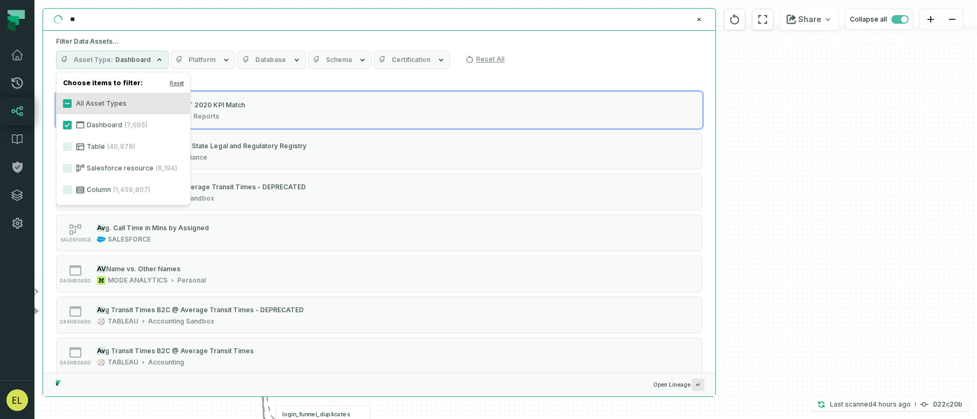
click at [137, 59] on span "Dashboard" at bounding box center [133, 60] width 36 height 9
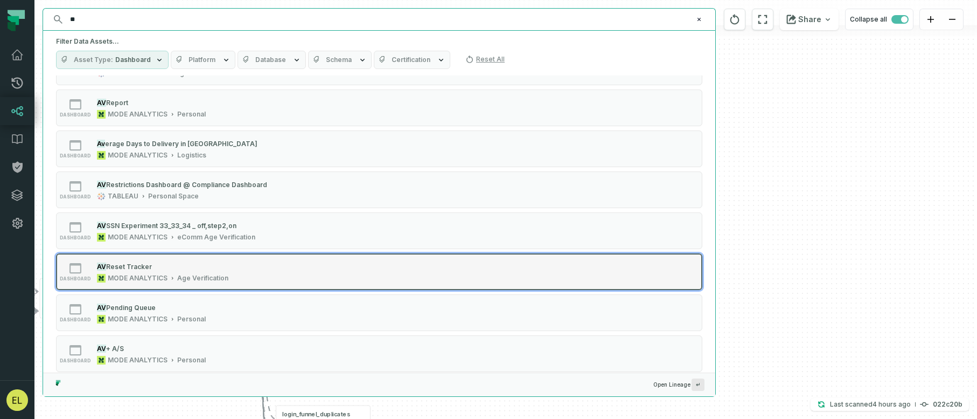
scroll to position [271, 0]
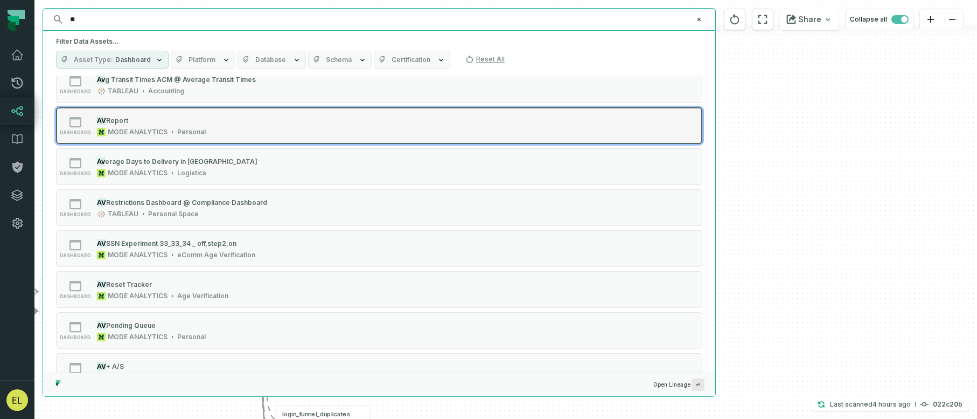
click at [322, 129] on div "dashboard AV Report MODE ANALYTICS Personal" at bounding box center [192, 126] width 269 height 22
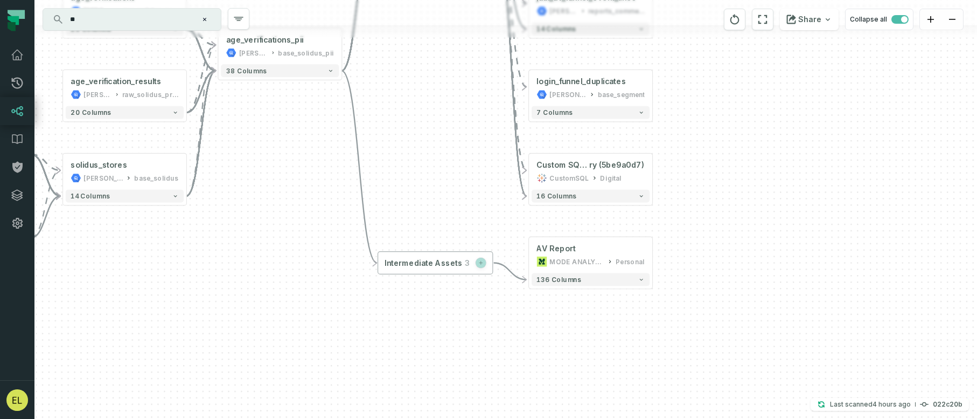
click at [480, 263] on icon "button" at bounding box center [481, 262] width 5 height 5
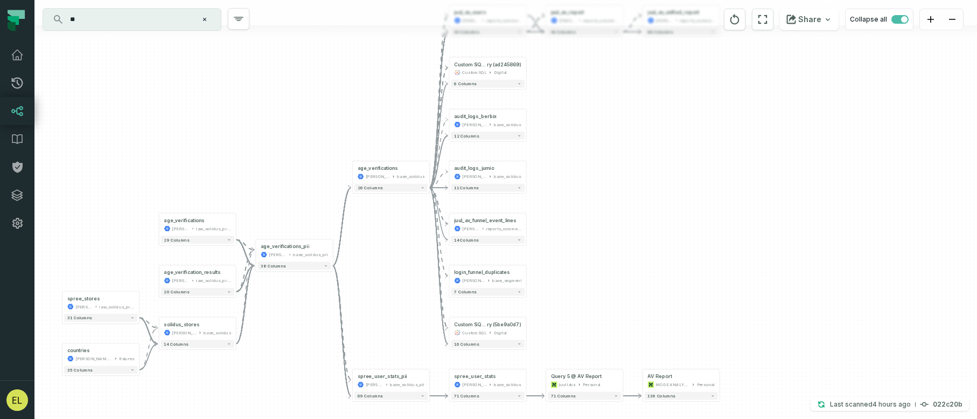
drag, startPoint x: 377, startPoint y: 196, endPoint x: 371, endPoint y: 290, distance: 94.5
click at [371, 290] on div "+ juul_av_unified_report [PERSON_NAME]-warehouse reports_commercial + 80 column…" at bounding box center [505, 209] width 943 height 419
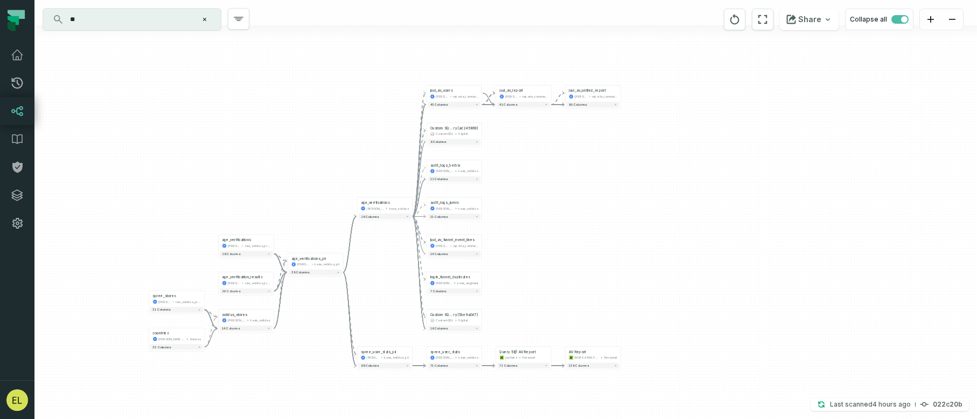
click at [576, 295] on div "+ juul_av_unified_report [PERSON_NAME]-warehouse reports_commercial + 80 column…" at bounding box center [505, 209] width 943 height 419
click at [428, 280] on button "+" at bounding box center [426, 280] width 5 height 5
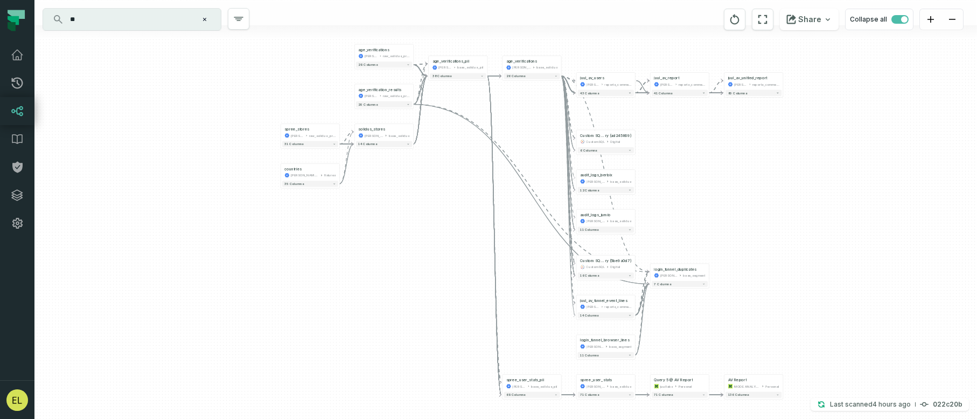
drag, startPoint x: 749, startPoint y: 169, endPoint x: 699, endPoint y: 300, distance: 140.2
click at [699, 300] on div "+ login_funnel_browser_lines [PERSON_NAME]-warehouse base_segment - 11 columns …" at bounding box center [505, 209] width 943 height 419
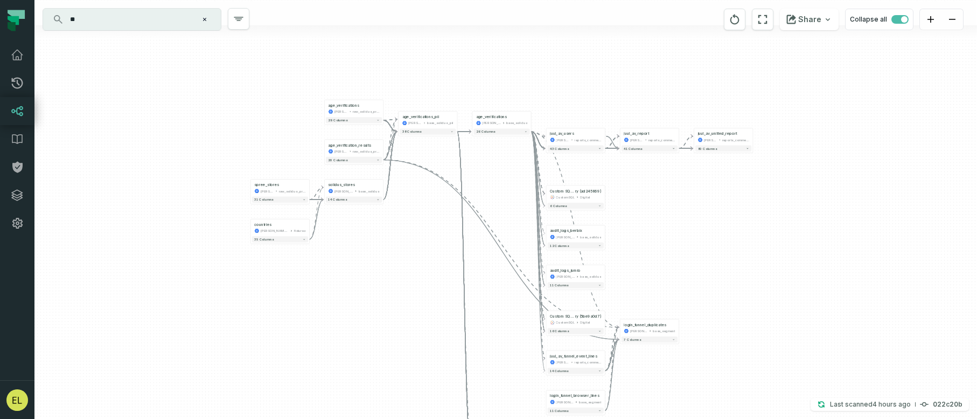
drag, startPoint x: 786, startPoint y: 242, endPoint x: 756, endPoint y: 298, distance: 63.2
click at [738, 298] on div "+ login_funnel_browser_lines [PERSON_NAME]-warehouse base_segment - 11 columns …" at bounding box center [505, 209] width 943 height 419
click at [694, 137] on button "+" at bounding box center [693, 136] width 5 height 5
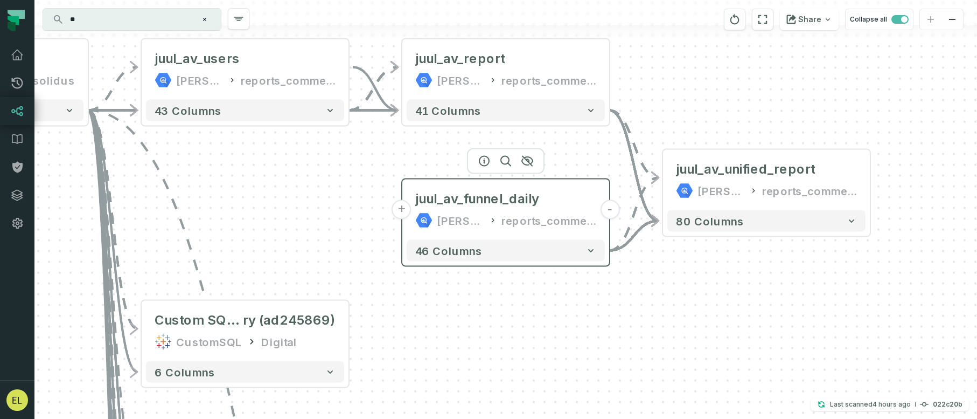
click at [401, 210] on button "+" at bounding box center [401, 209] width 19 height 19
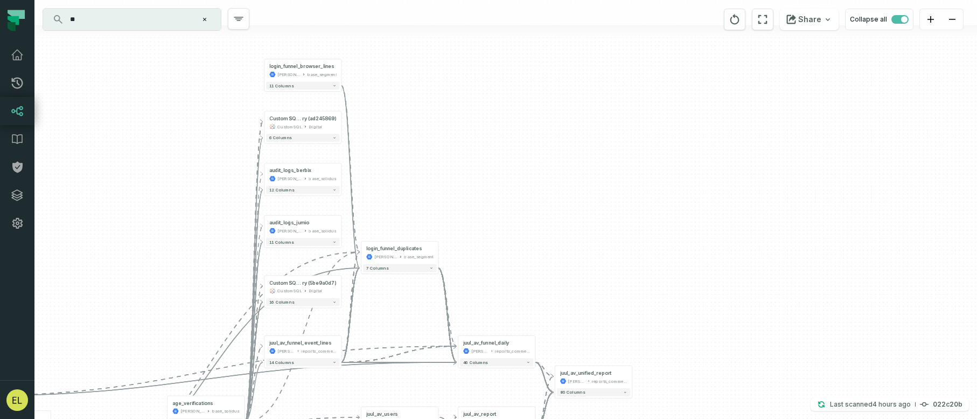
drag, startPoint x: 419, startPoint y: 201, endPoint x: 488, endPoint y: 280, distance: 104.3
click at [488, 280] on div "- juul_av_funnel_daily [PERSON_NAME]-warehouse reports_commercial - 46 columns …" at bounding box center [505, 209] width 943 height 419
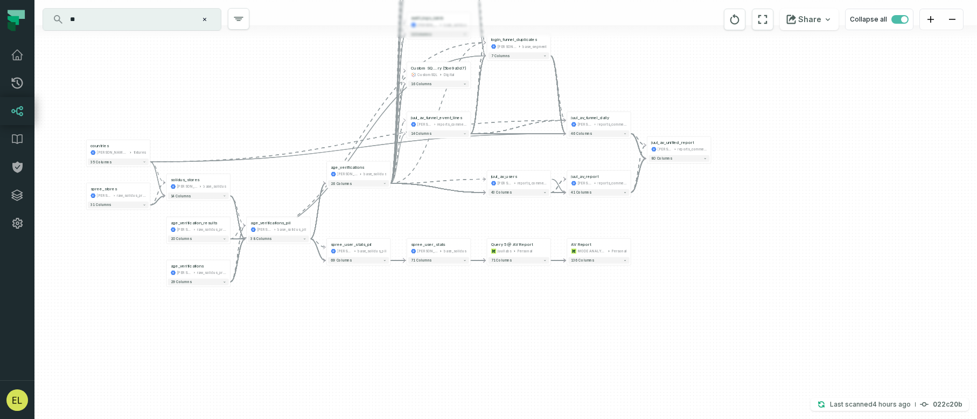
drag, startPoint x: 487, startPoint y: 285, endPoint x: 591, endPoint y: 70, distance: 238.8
click at [591, 70] on div "- juul_av_funnel_daily [PERSON_NAME]-warehouse reports_commercial - 46 columns …" at bounding box center [505, 209] width 943 height 419
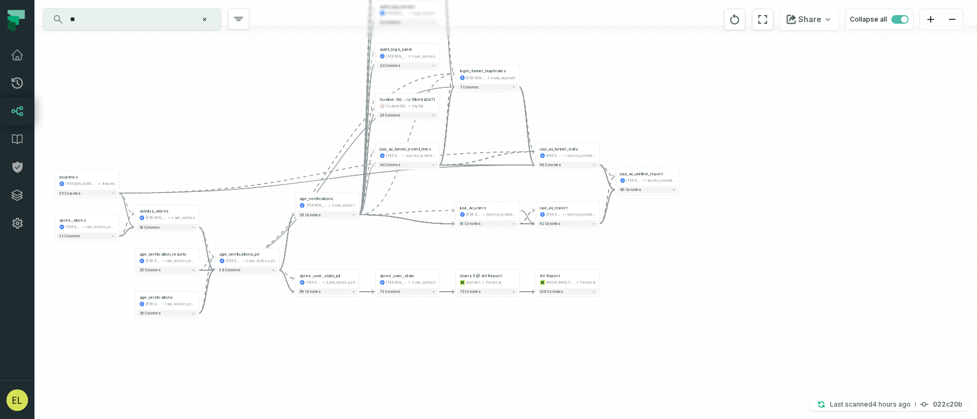
drag, startPoint x: 658, startPoint y: 231, endPoint x: 627, endPoint y: 262, distance: 44.2
click at [627, 262] on div "- juul_av_funnel_daily [PERSON_NAME]-warehouse reports_commercial - 46 columns …" at bounding box center [505, 209] width 943 height 419
